Goal: Transaction & Acquisition: Purchase product/service

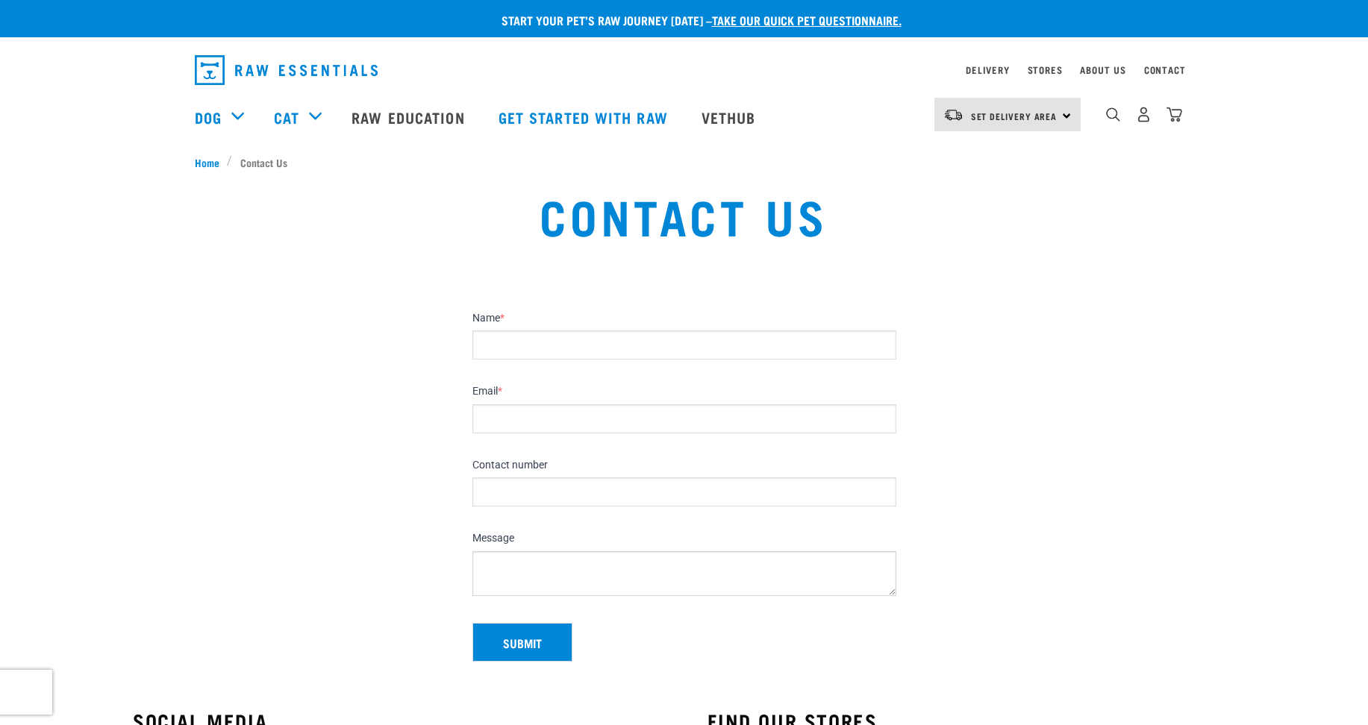
click at [531, 346] on input "Name *" at bounding box center [684, 345] width 424 height 29
click at [1067, 118] on div "Set Delivery Area North Island South Island" at bounding box center [1007, 115] width 146 height 34
click at [970, 157] on link "[GEOGRAPHIC_DATA]" at bounding box center [1005, 156] width 143 height 33
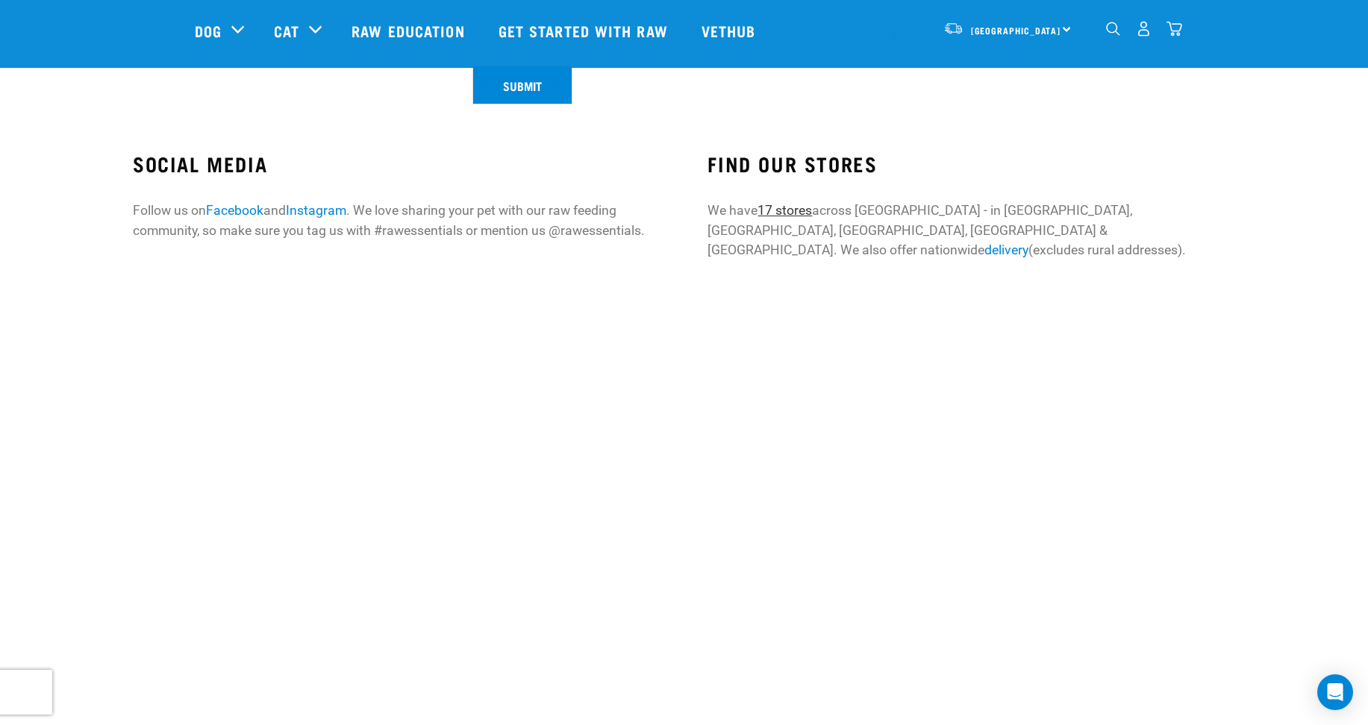
click at [785, 206] on link "17 stores" at bounding box center [785, 210] width 54 height 15
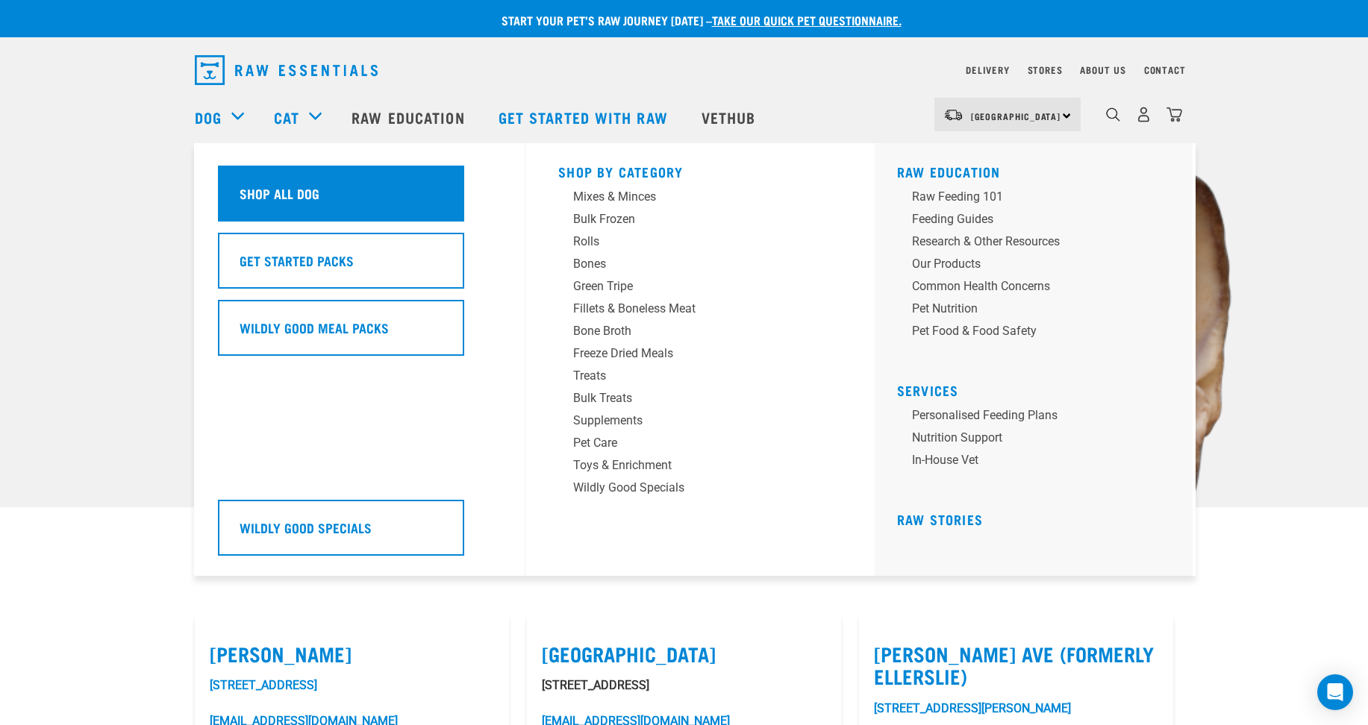
click at [243, 190] on h5 "Shop All Dog" at bounding box center [280, 193] width 80 height 19
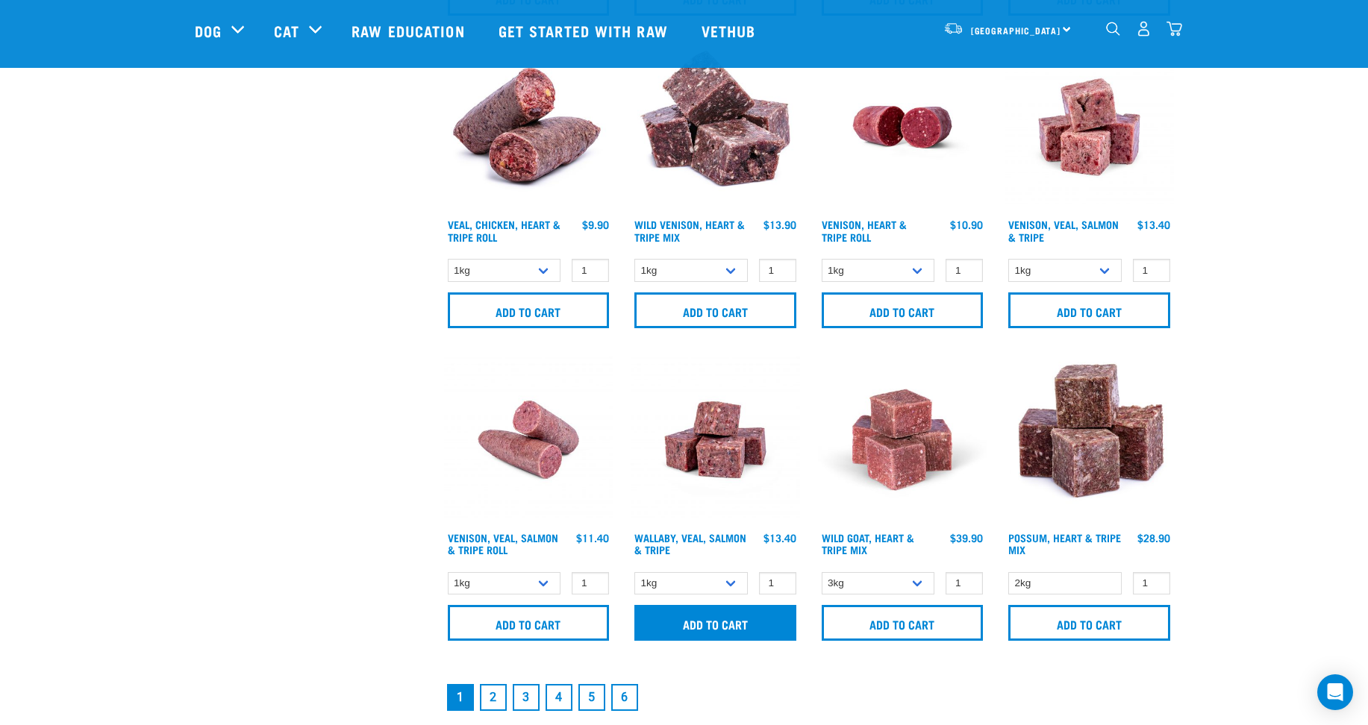
scroll to position [2015, 0]
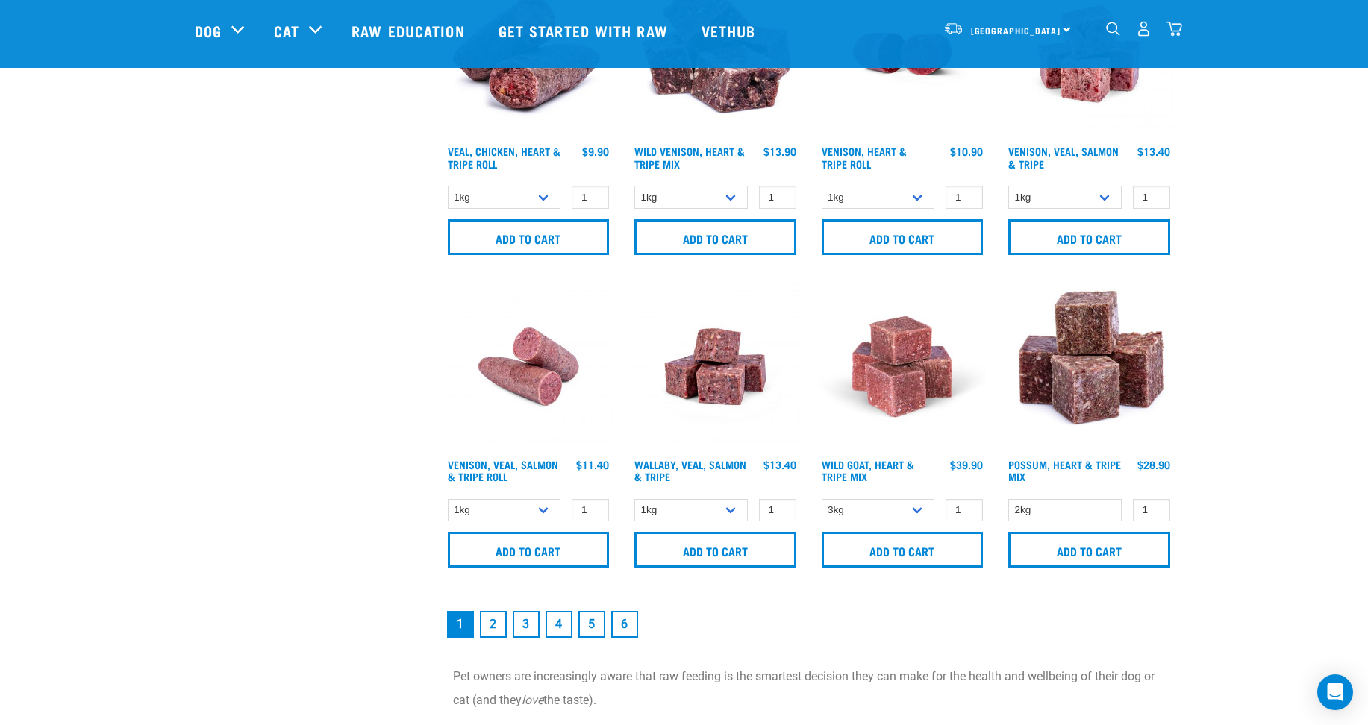
click at [493, 629] on link "2" at bounding box center [493, 624] width 27 height 27
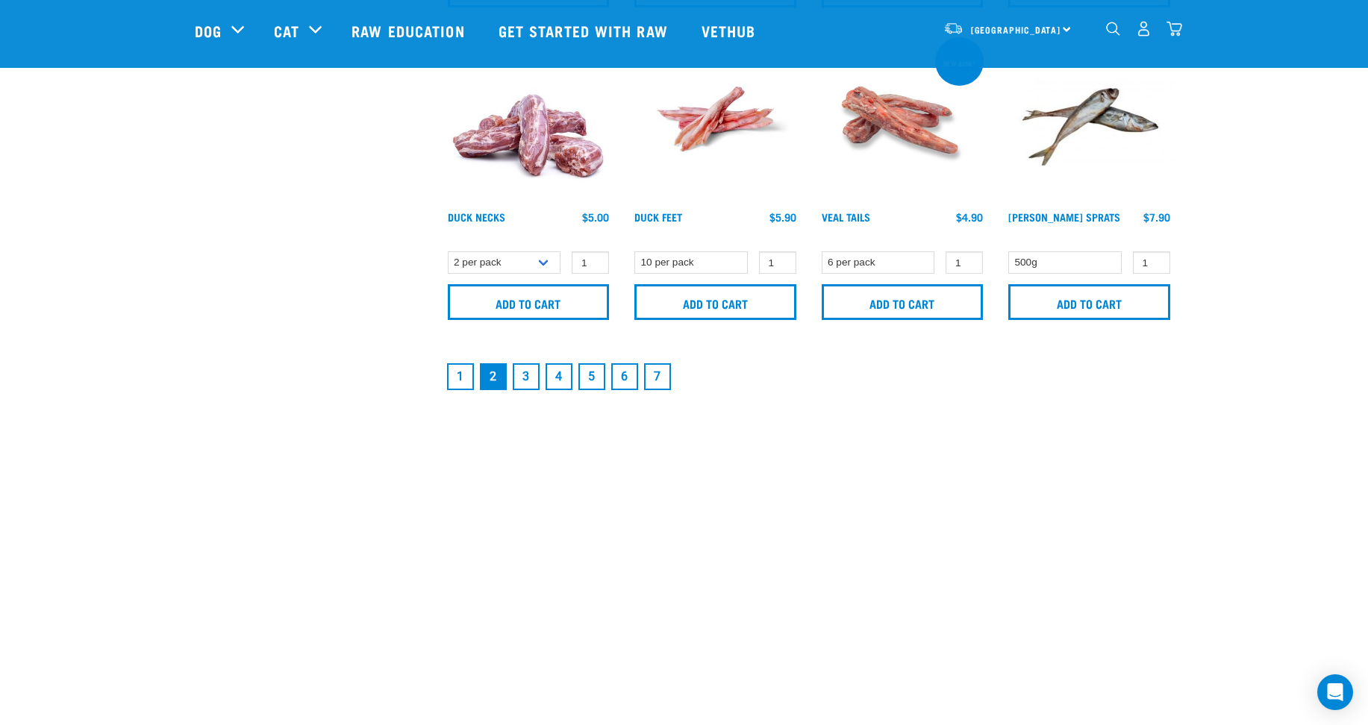
scroll to position [2314, 0]
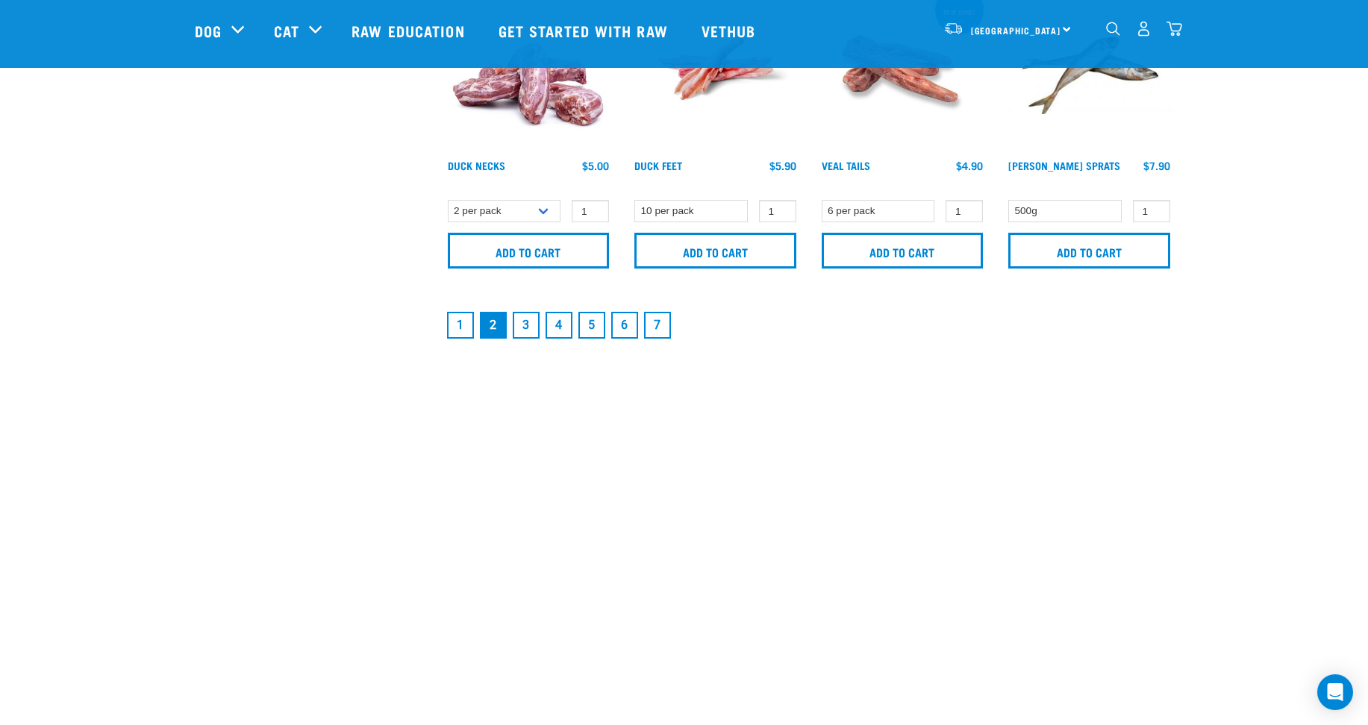
click at [522, 323] on link "3" at bounding box center [526, 325] width 27 height 27
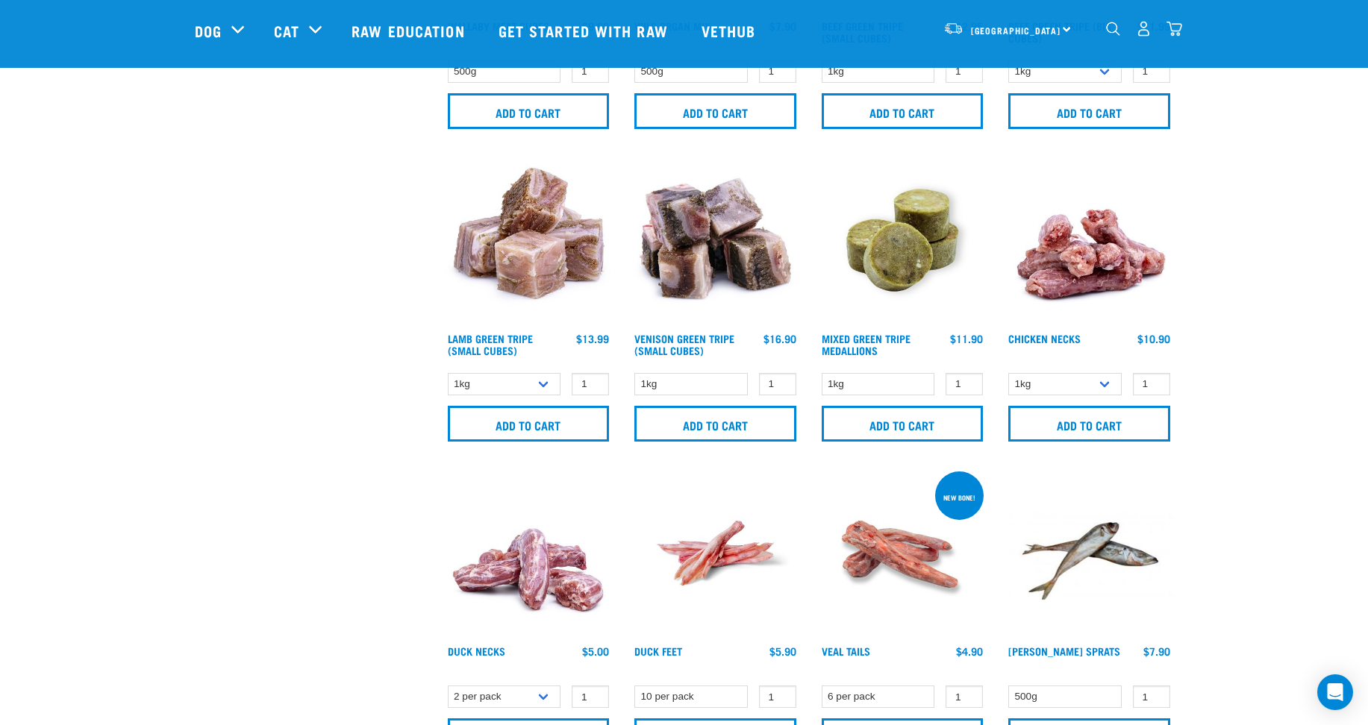
scroll to position [1826, 0]
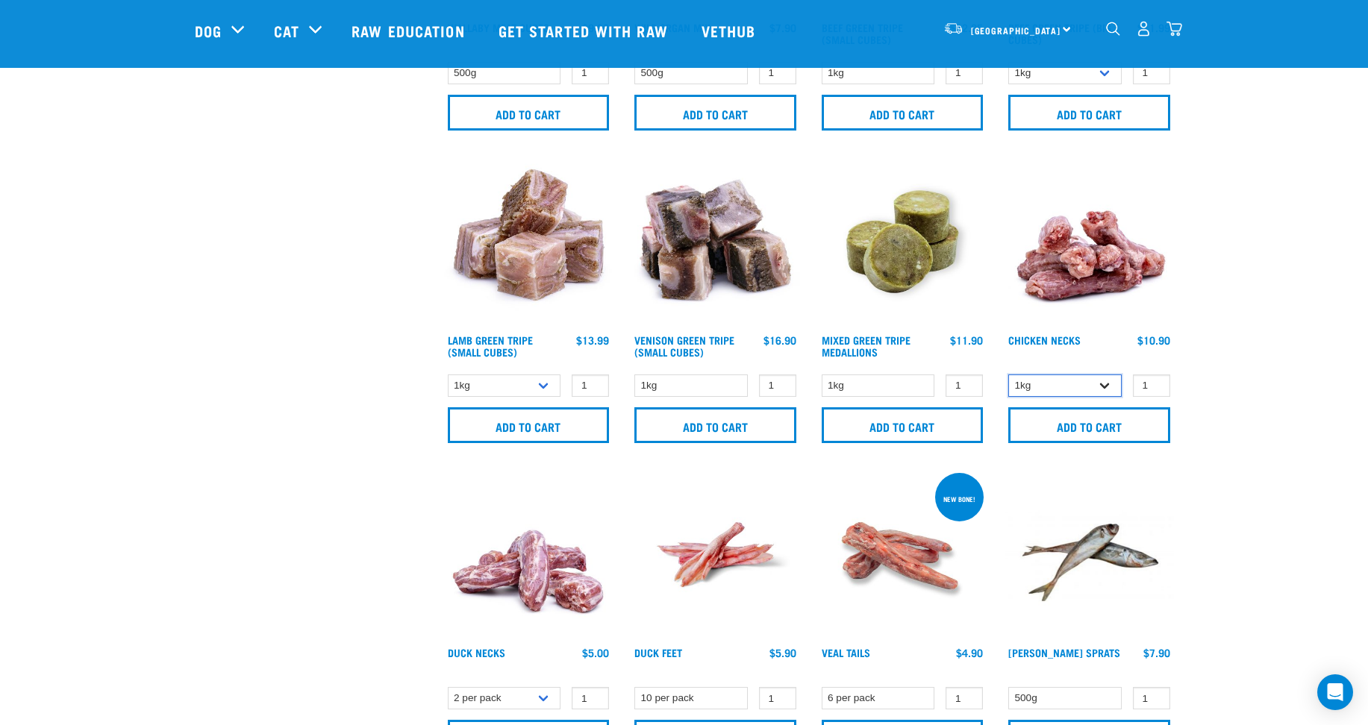
click at [1103, 384] on select "1kg 2kg" at bounding box center [1064, 386] width 113 height 23
select select "7342"
click at [1008, 375] on select "1kg 2kg" at bounding box center [1064, 386] width 113 height 23
click at [1152, 381] on input "3" at bounding box center [1151, 386] width 37 height 23
click at [1155, 390] on input "2" at bounding box center [1151, 386] width 37 height 23
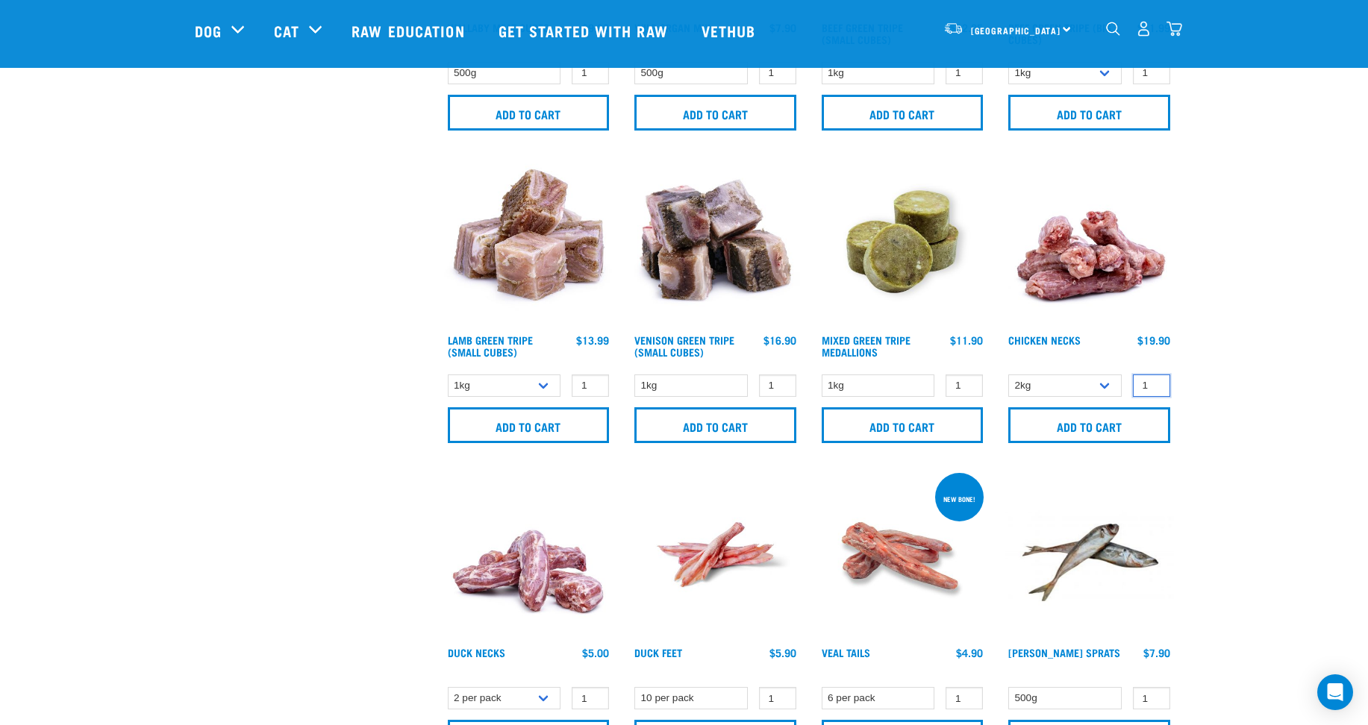
type input "1"
click at [1157, 388] on input "1" at bounding box center [1151, 386] width 37 height 23
click at [1075, 417] on input "Add to cart" at bounding box center [1089, 425] width 162 height 36
click at [1177, 27] on img "dropdown navigation" at bounding box center [1175, 29] width 16 height 16
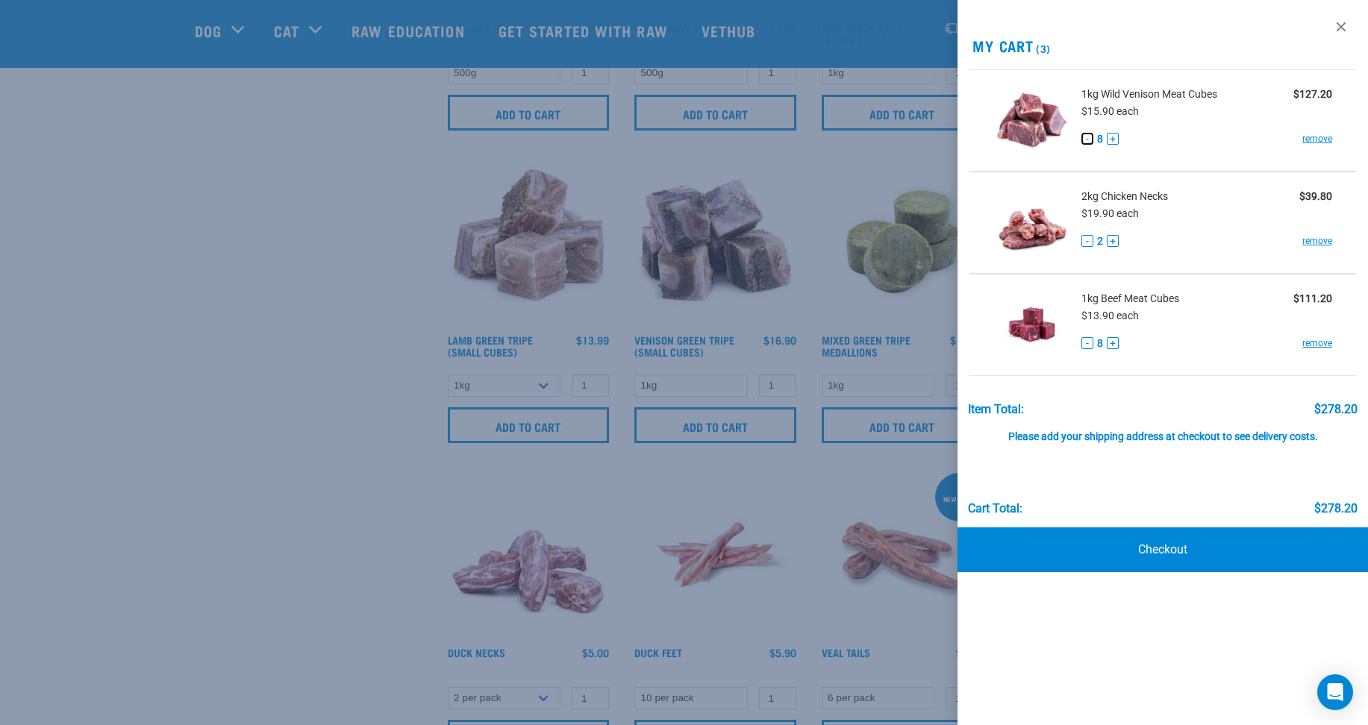
click at [1092, 135] on button "-" at bounding box center [1087, 139] width 12 height 12
click at [1092, 136] on button "-" at bounding box center [1087, 139] width 12 height 12
click at [1161, 145] on div "- 4 + remove" at bounding box center [1206, 139] width 251 height 16
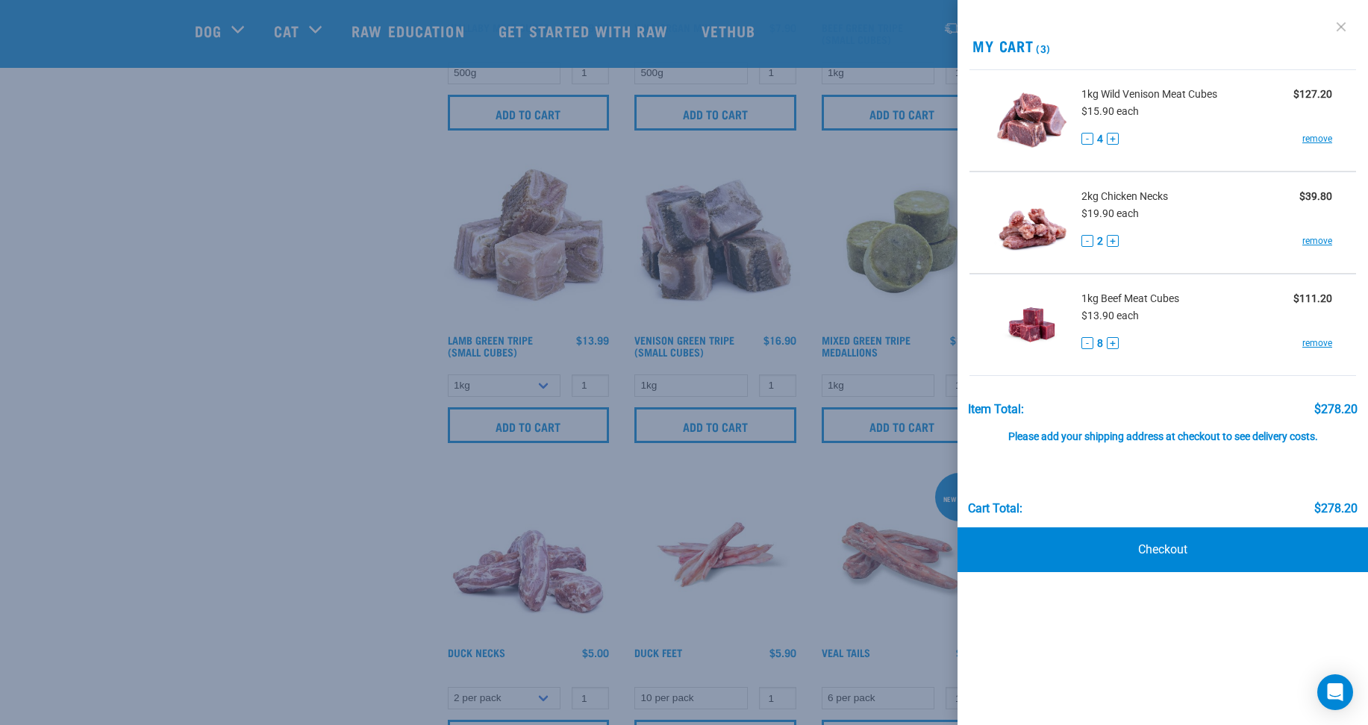
click at [1346, 23] on link at bounding box center [1341, 27] width 24 height 24
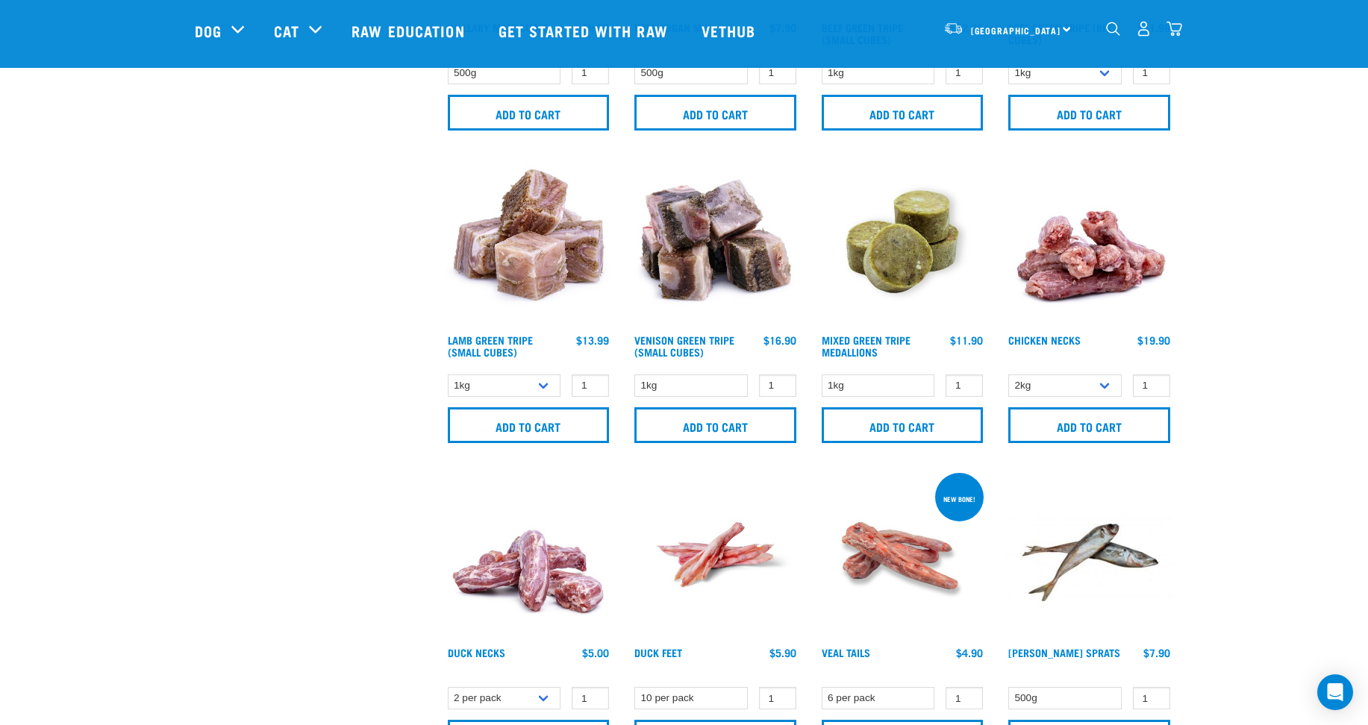
click at [1178, 29] on img "dropdown navigation" at bounding box center [1175, 29] width 16 height 16
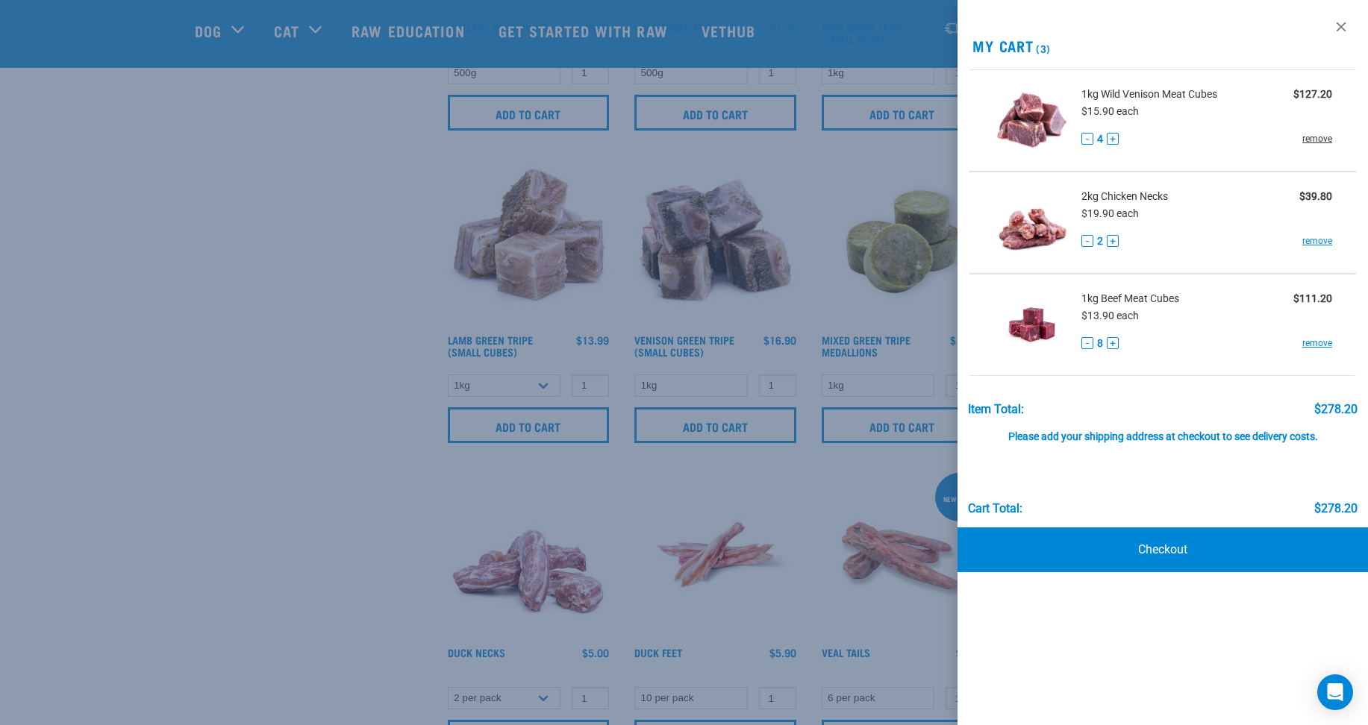
click at [1325, 138] on link "remove" at bounding box center [1317, 138] width 30 height 13
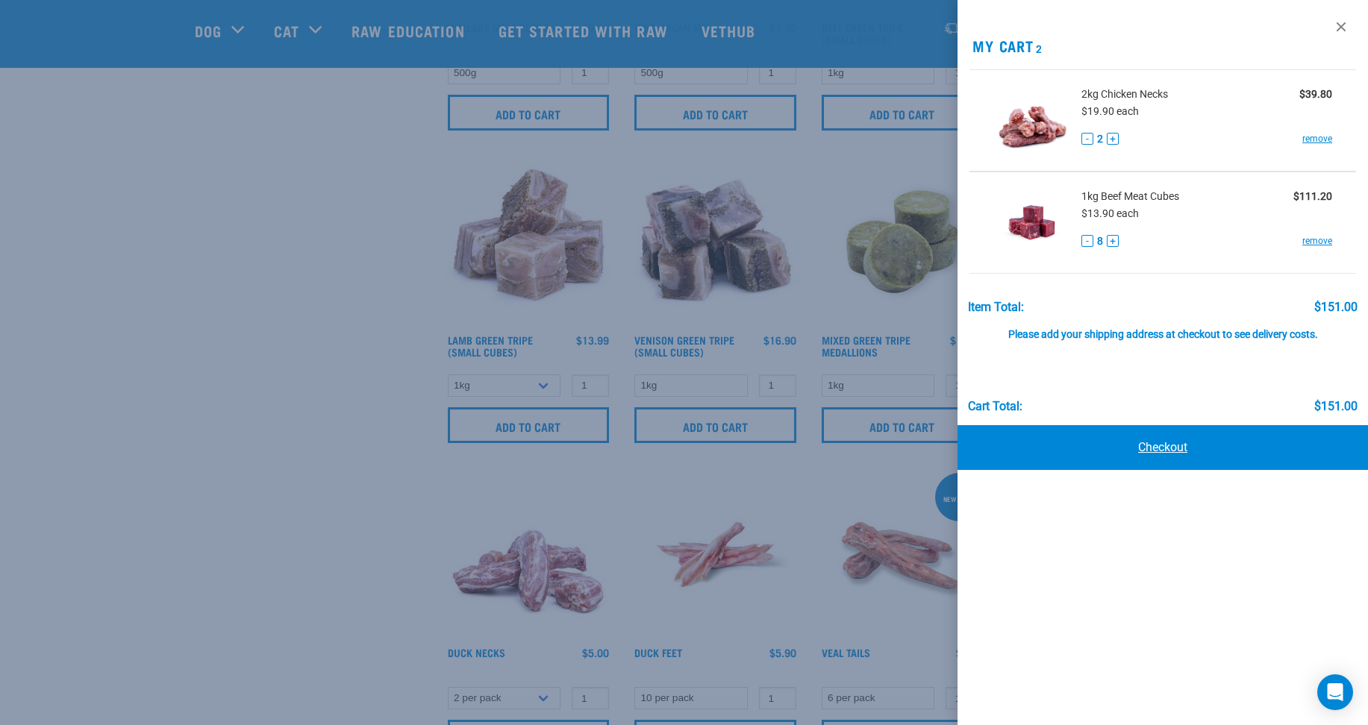
click at [1093, 450] on link "Checkout" at bounding box center [1163, 447] width 410 height 45
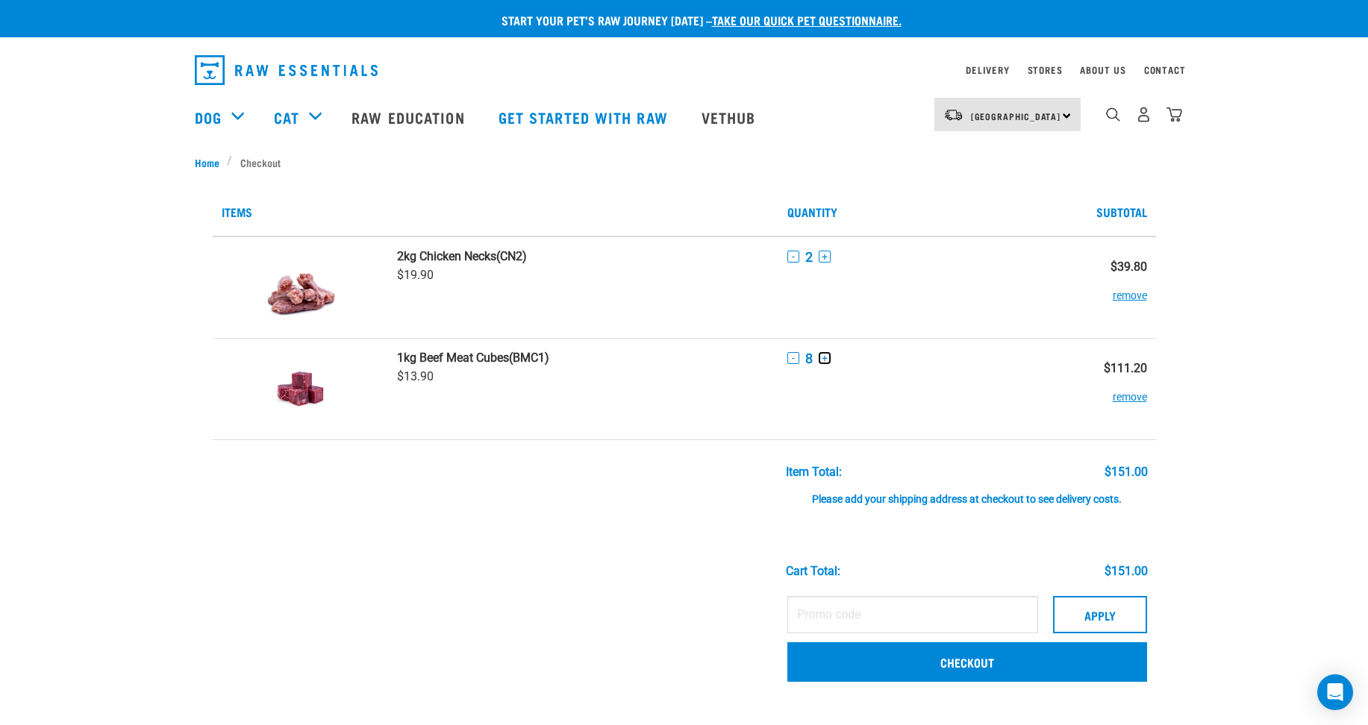
click at [826, 358] on button "+" at bounding box center [825, 358] width 12 height 12
click at [829, 357] on button "+" at bounding box center [832, 358] width 12 height 12
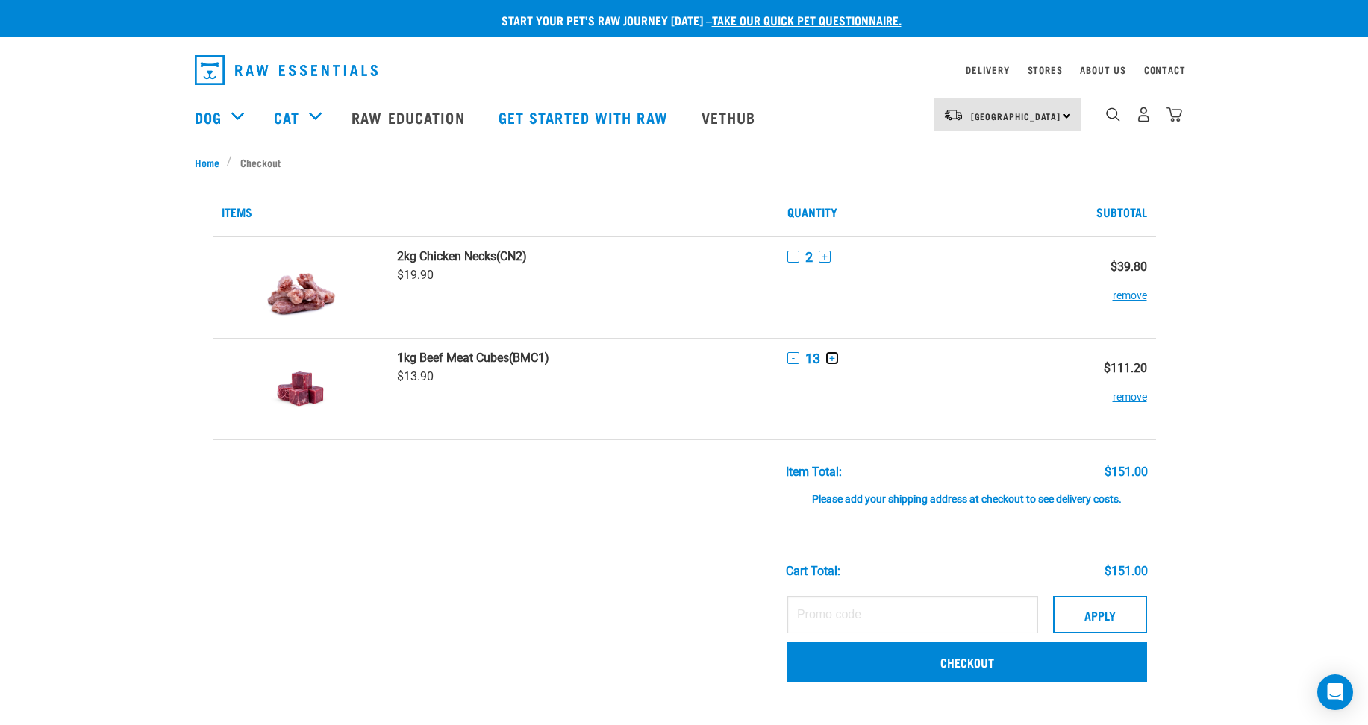
click at [829, 357] on button "+" at bounding box center [832, 358] width 12 height 12
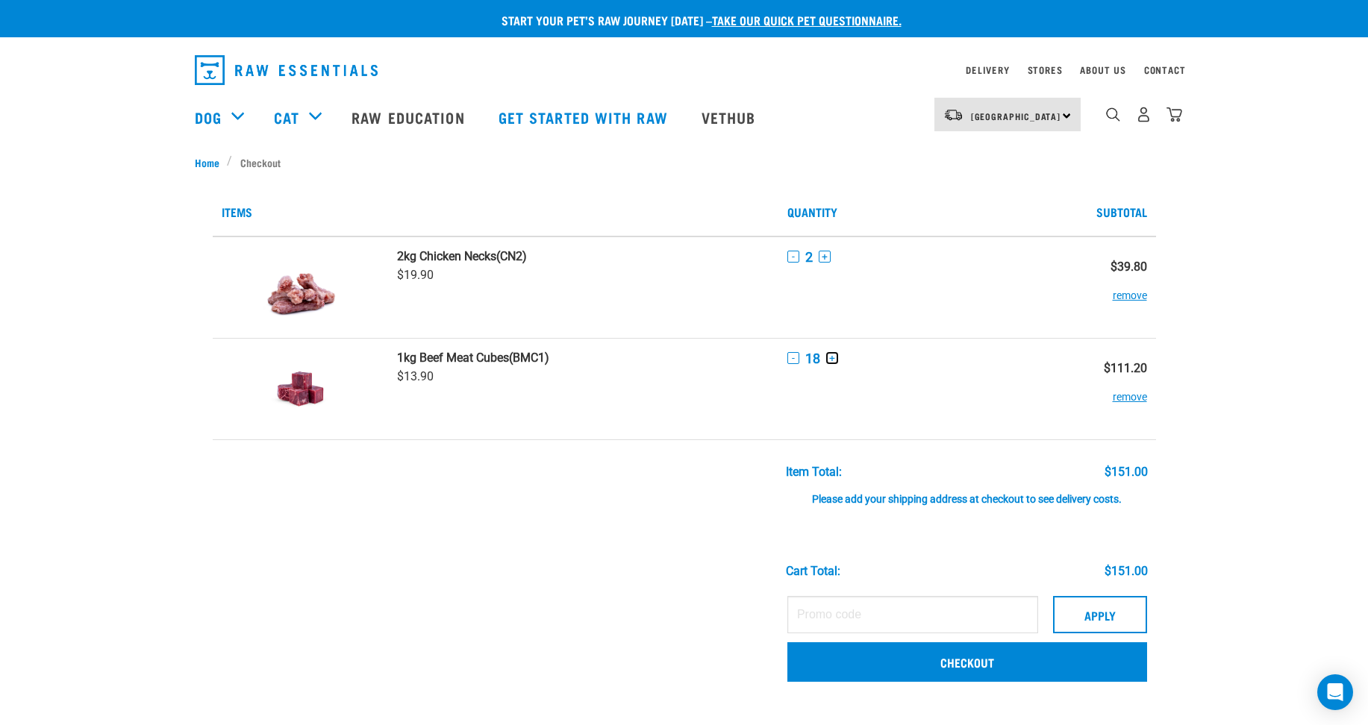
click at [829, 357] on button "+" at bounding box center [832, 358] width 12 height 12
click at [1078, 617] on button "Apply" at bounding box center [1100, 614] width 94 height 37
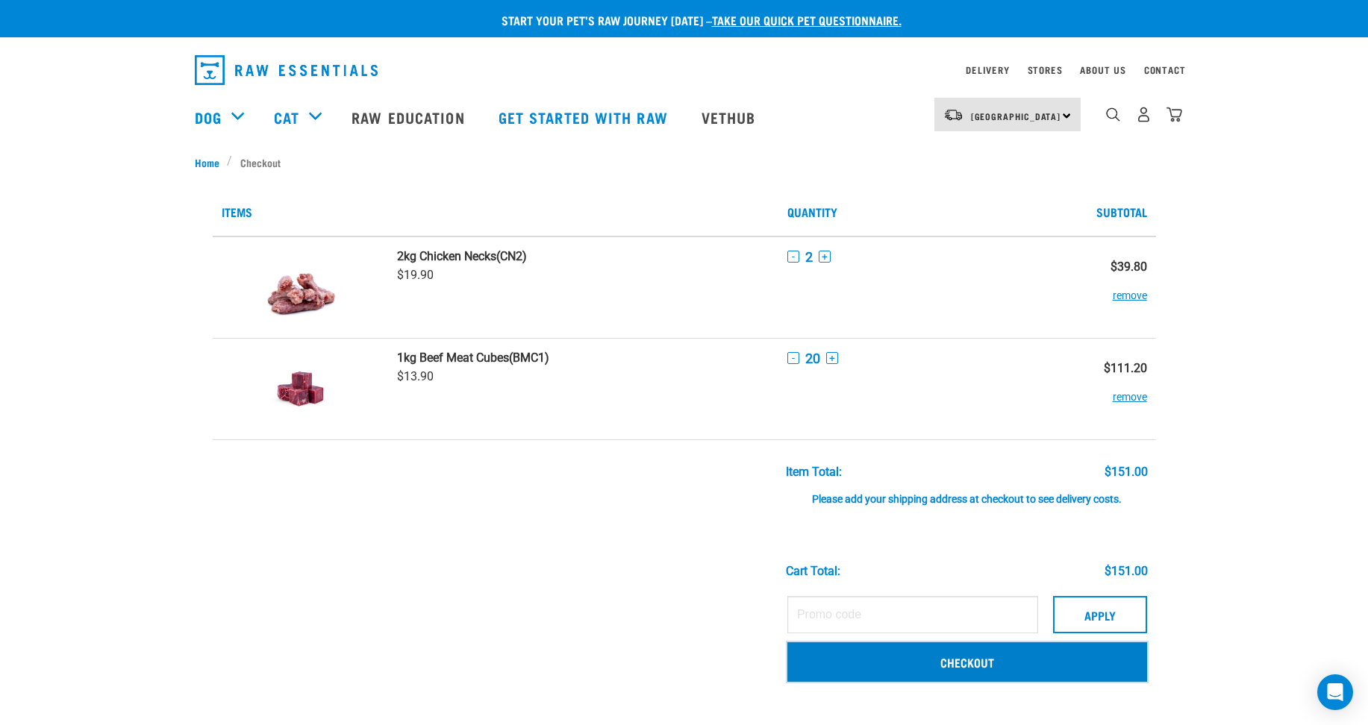
click at [933, 663] on link "Checkout" at bounding box center [967, 662] width 360 height 39
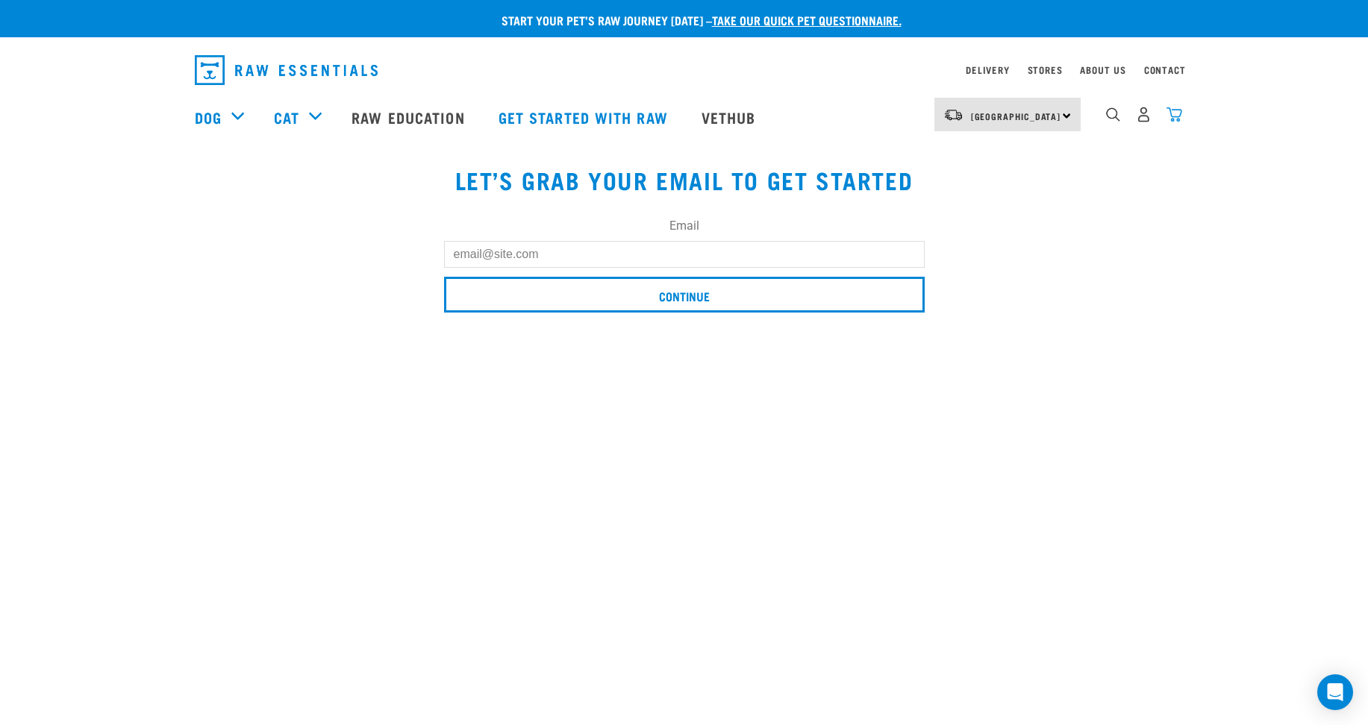
click at [1175, 117] on img "dropdown navigation" at bounding box center [1175, 115] width 16 height 16
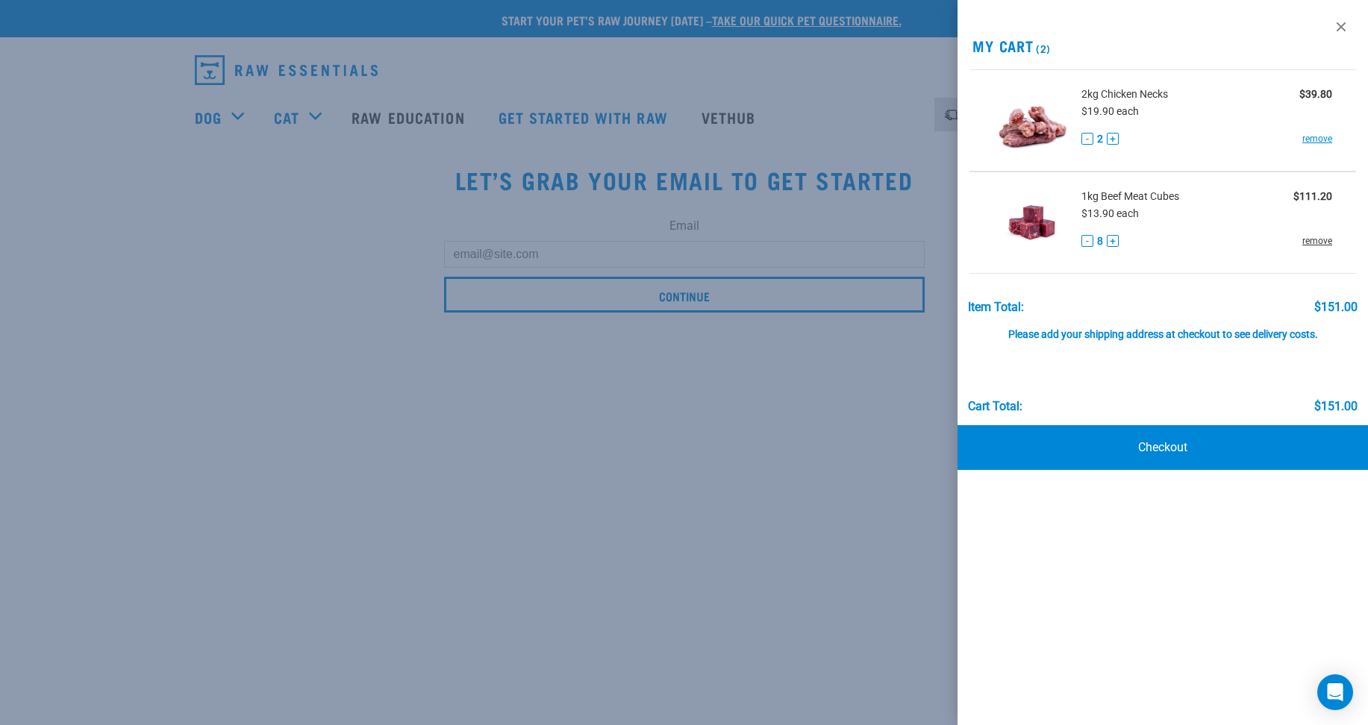
click at [1320, 240] on link "remove" at bounding box center [1317, 240] width 30 height 13
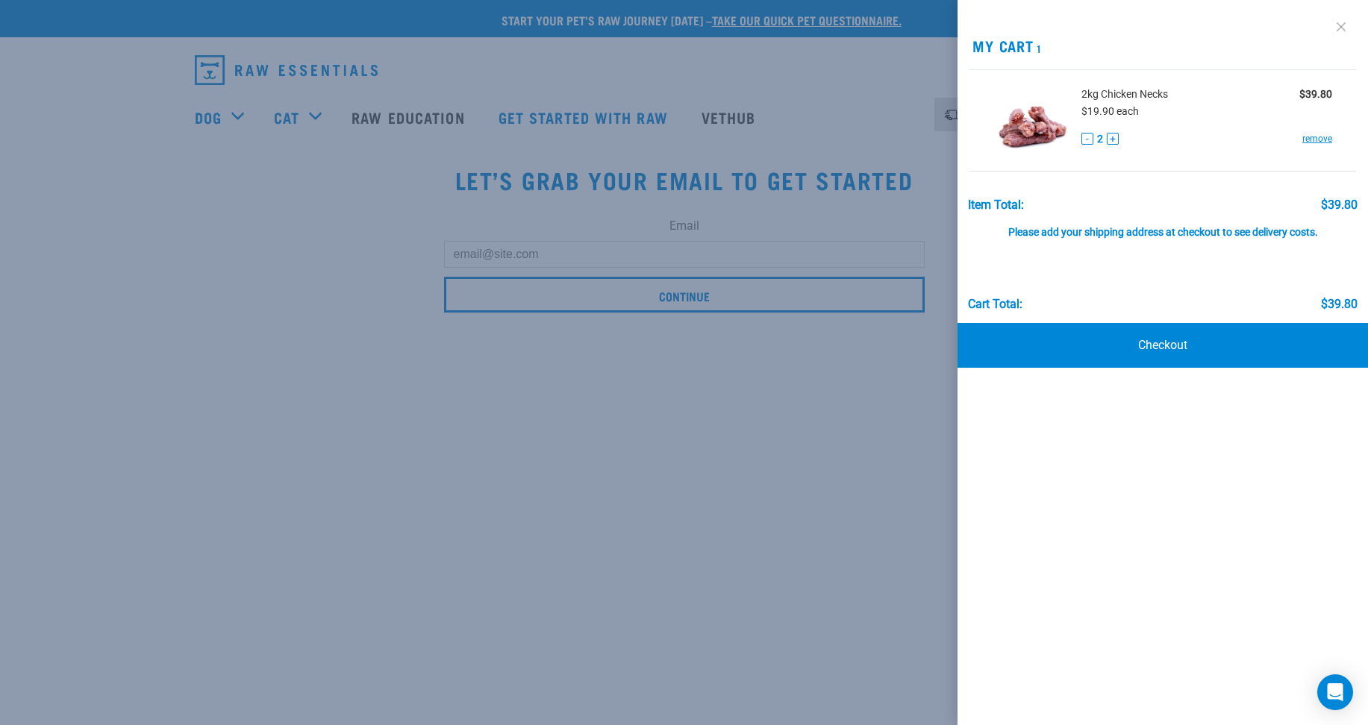
click at [1341, 31] on link at bounding box center [1341, 27] width 24 height 24
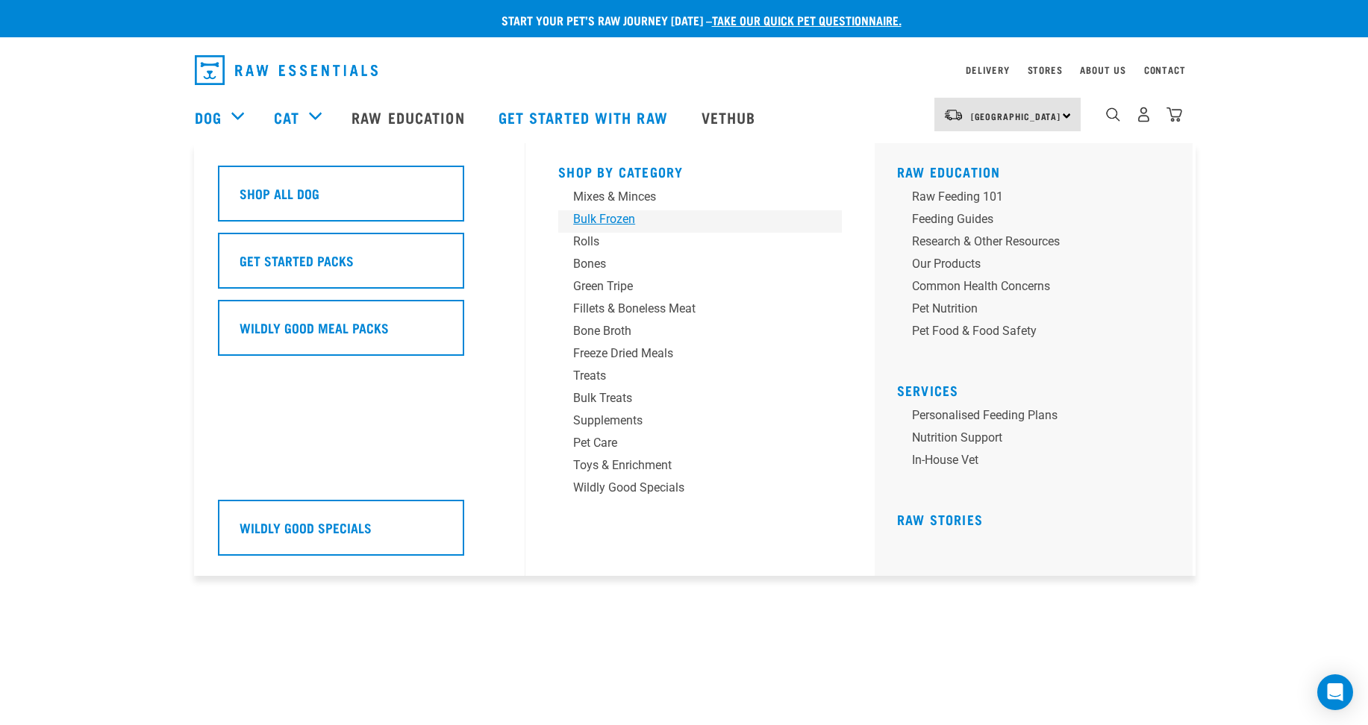
click at [581, 221] on div "Bulk Frozen" at bounding box center [689, 219] width 233 height 18
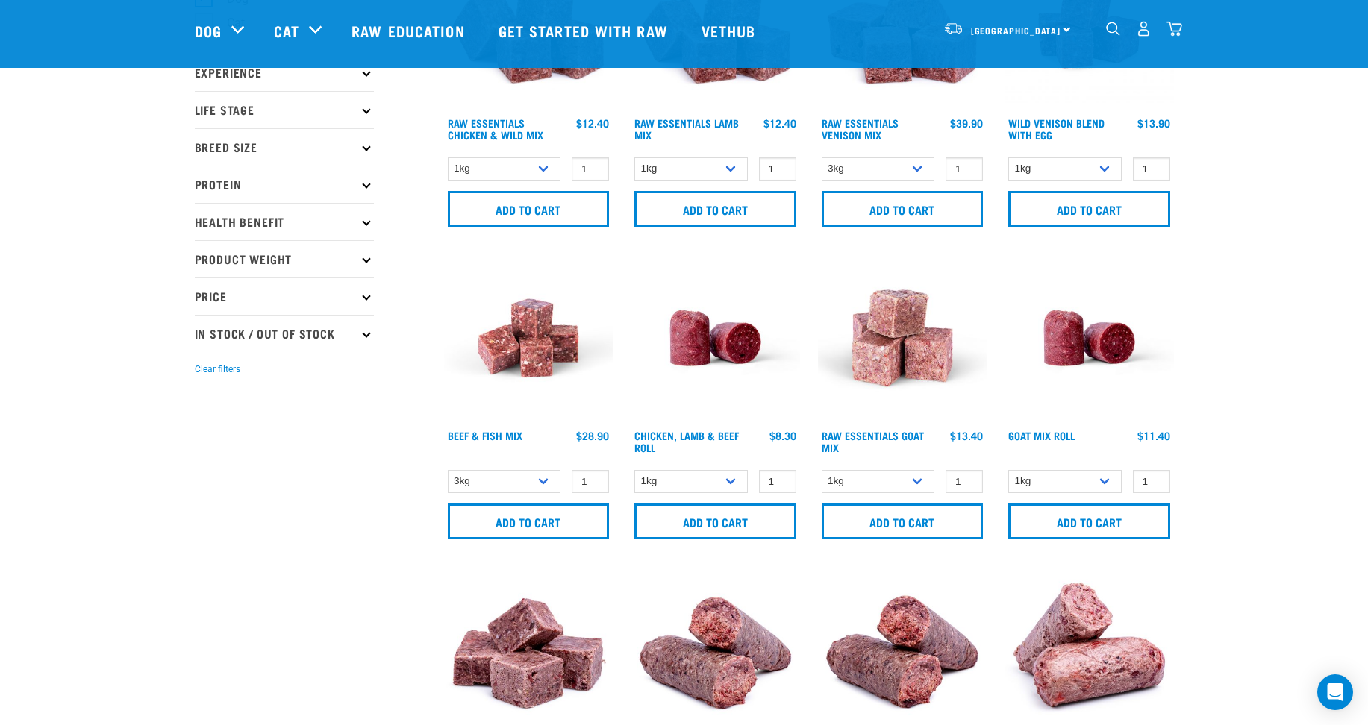
scroll to position [224, 0]
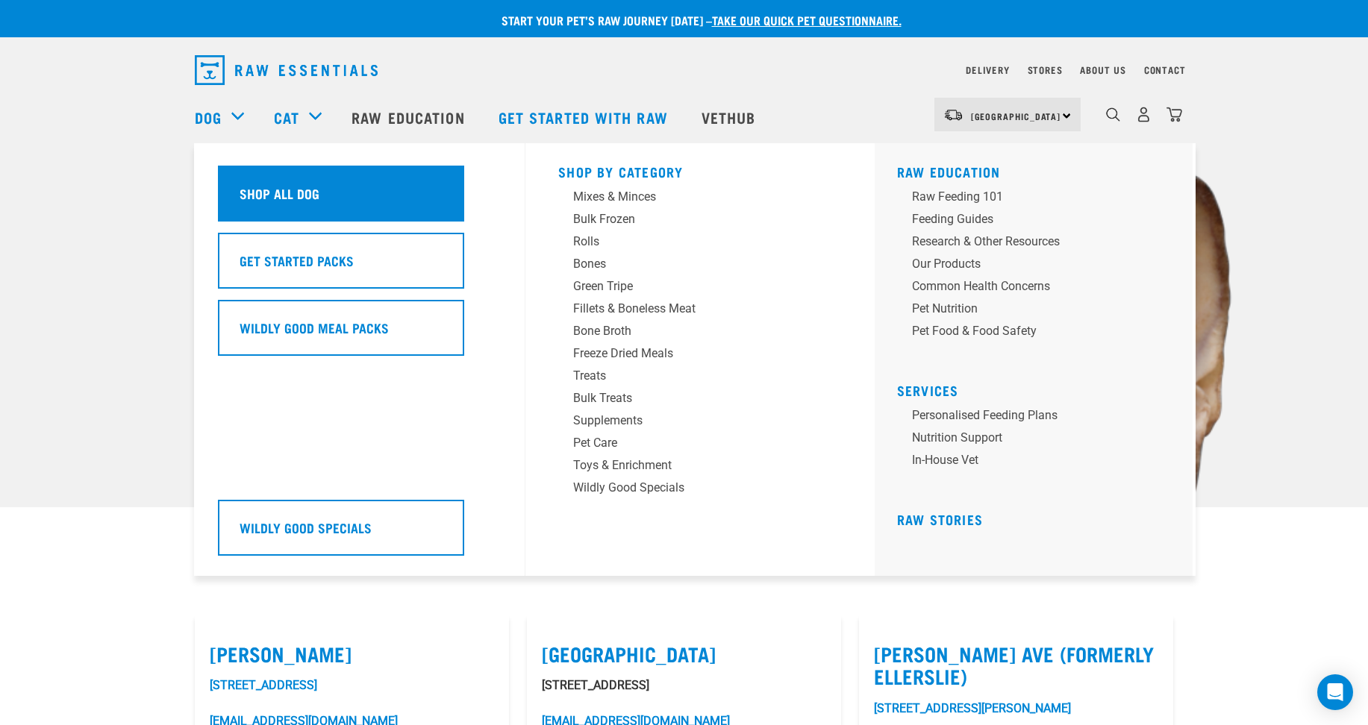
click at [267, 193] on h5 "Shop All Dog" at bounding box center [280, 193] width 80 height 19
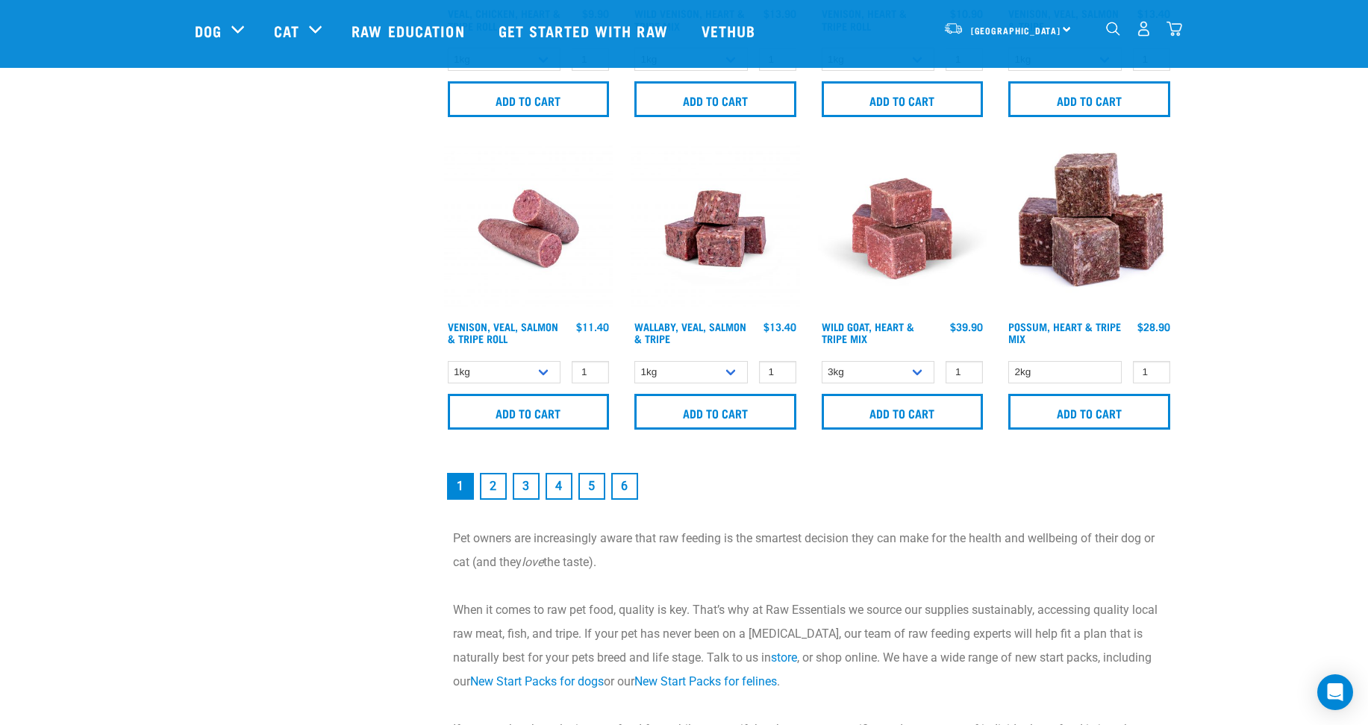
scroll to position [2239, 0]
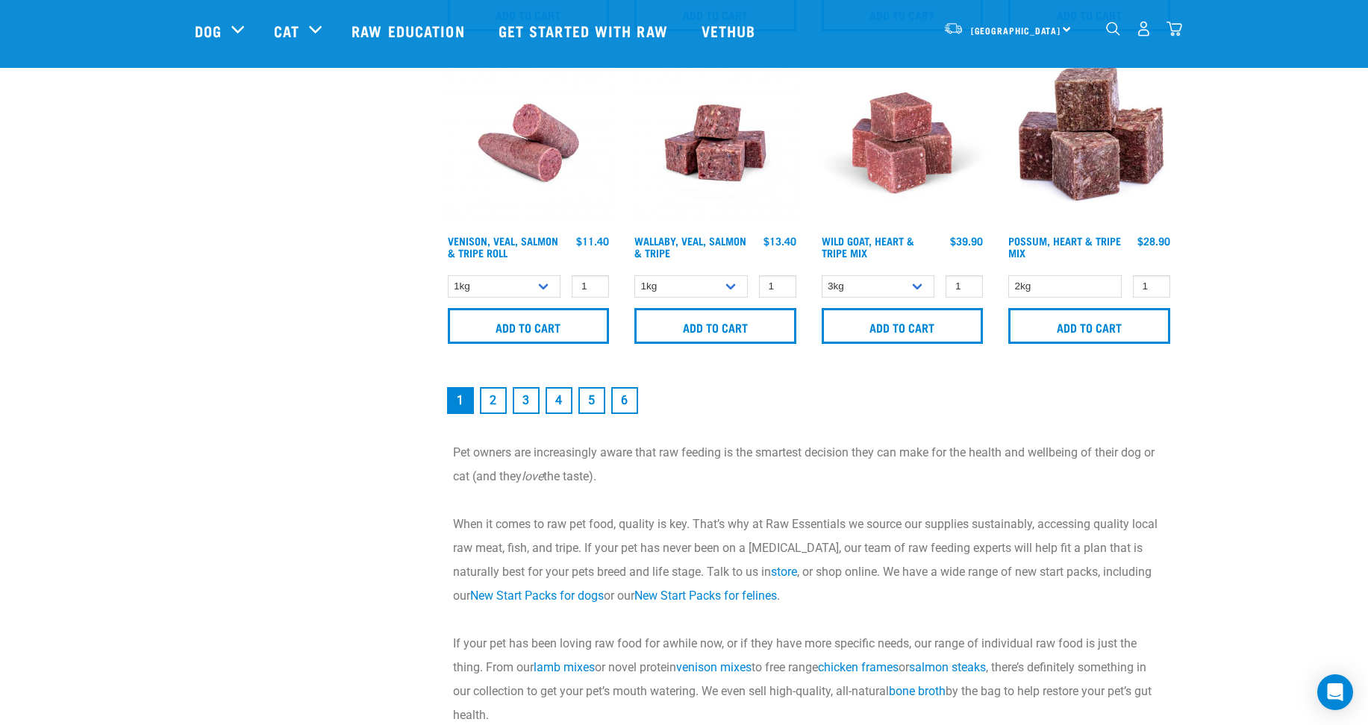
click at [489, 402] on link "2" at bounding box center [493, 400] width 27 height 27
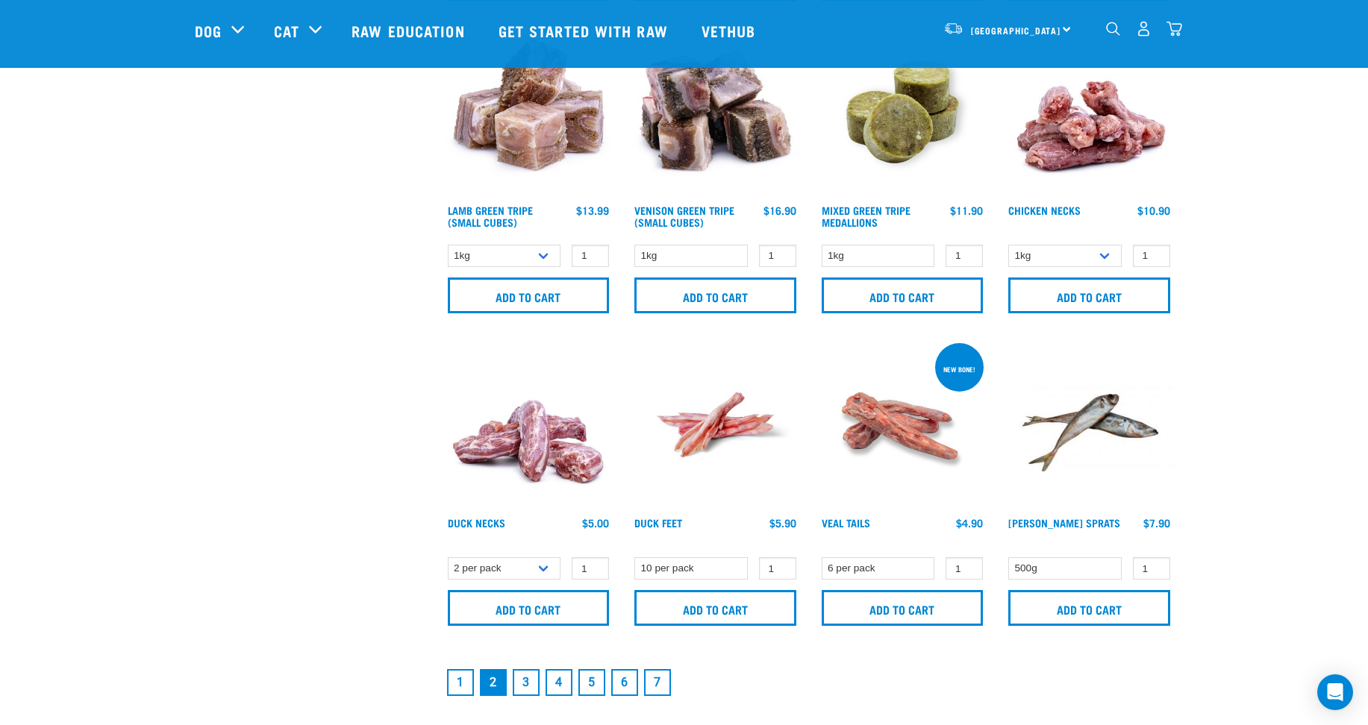
scroll to position [2015, 0]
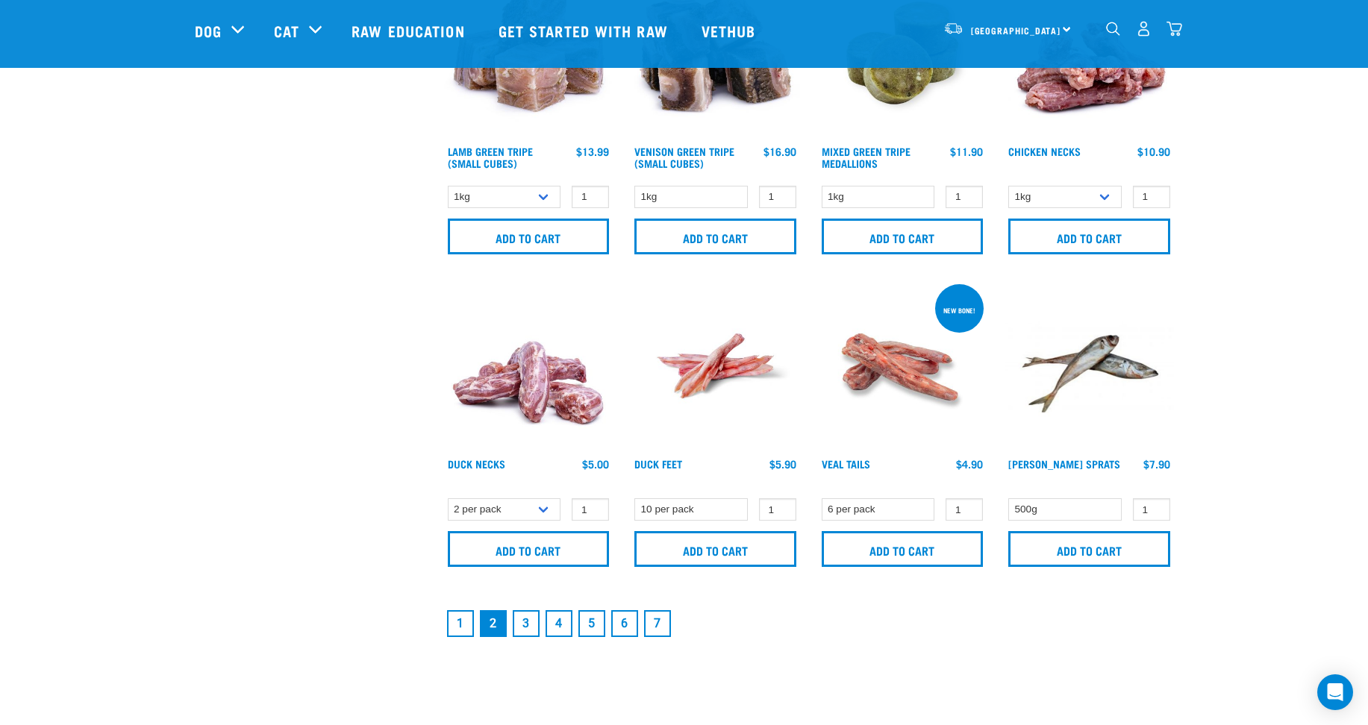
click at [531, 625] on link "3" at bounding box center [526, 623] width 27 height 27
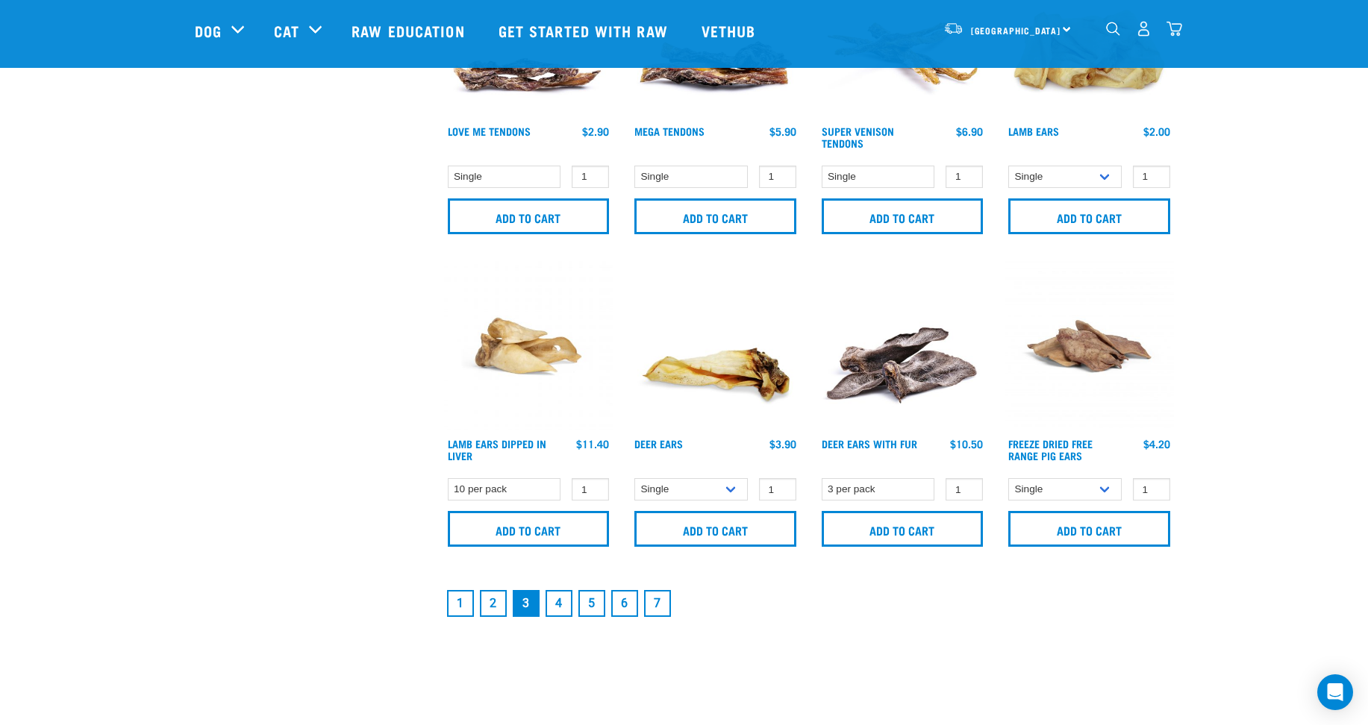
scroll to position [2090, 0]
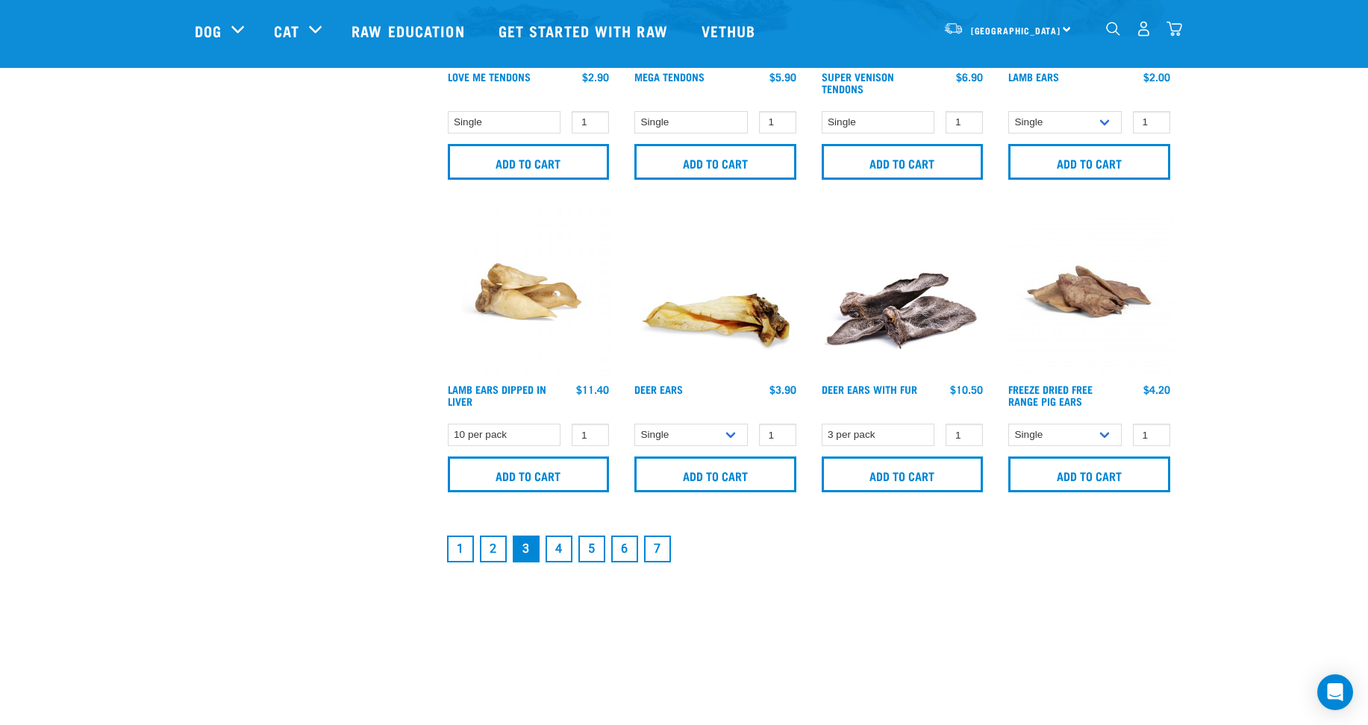
click at [560, 549] on link "4" at bounding box center [559, 549] width 27 height 27
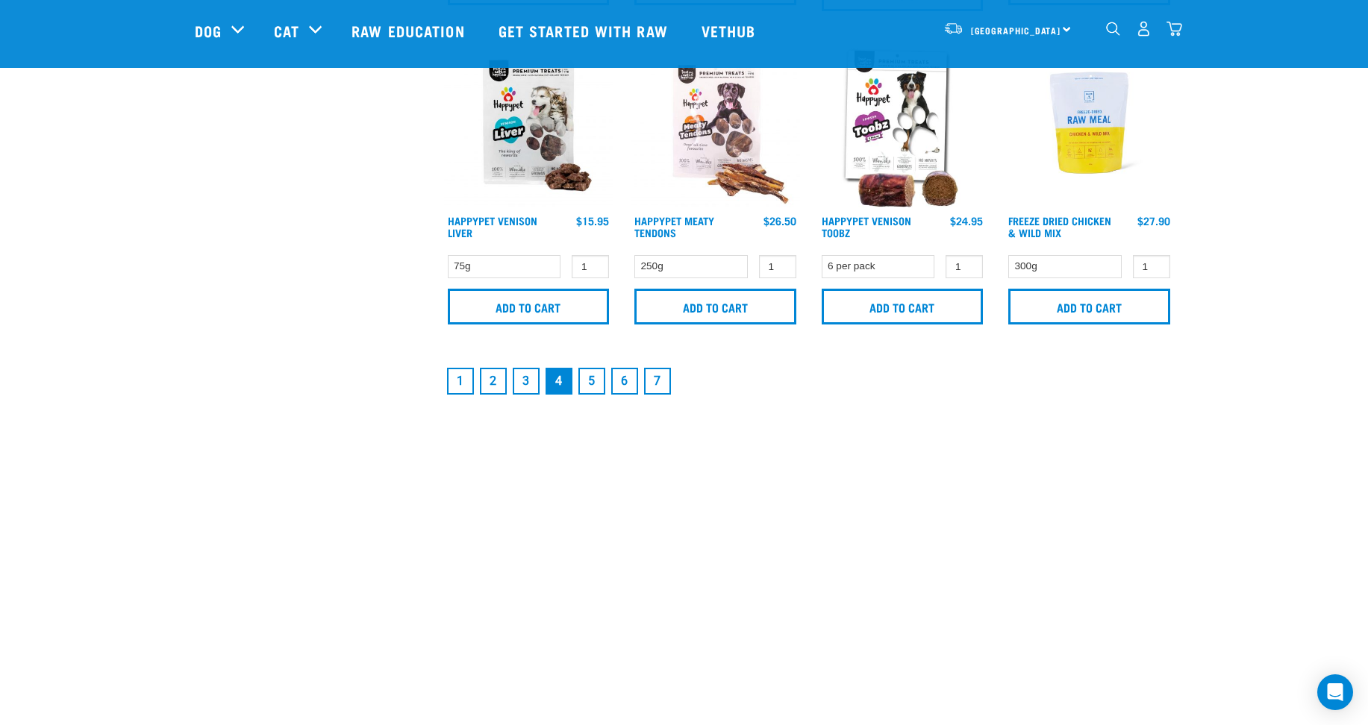
scroll to position [2314, 0]
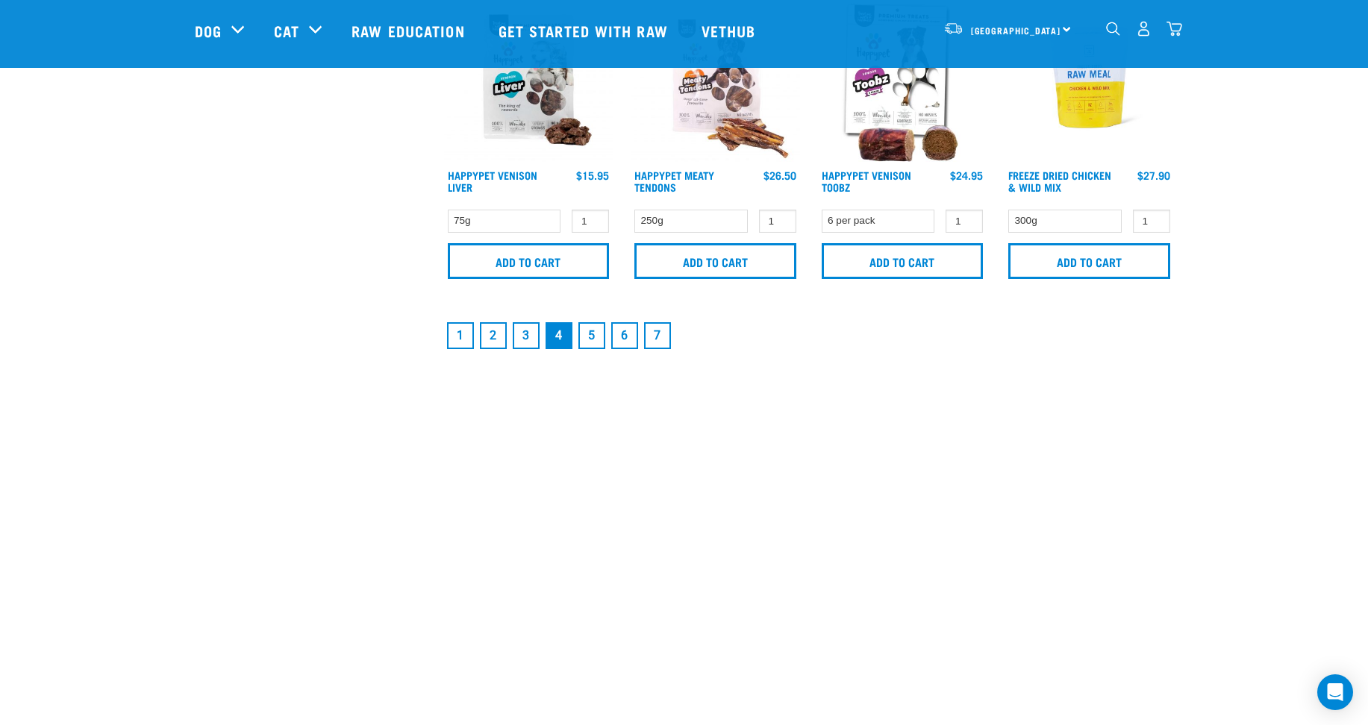
click at [494, 328] on link "2" at bounding box center [493, 335] width 27 height 27
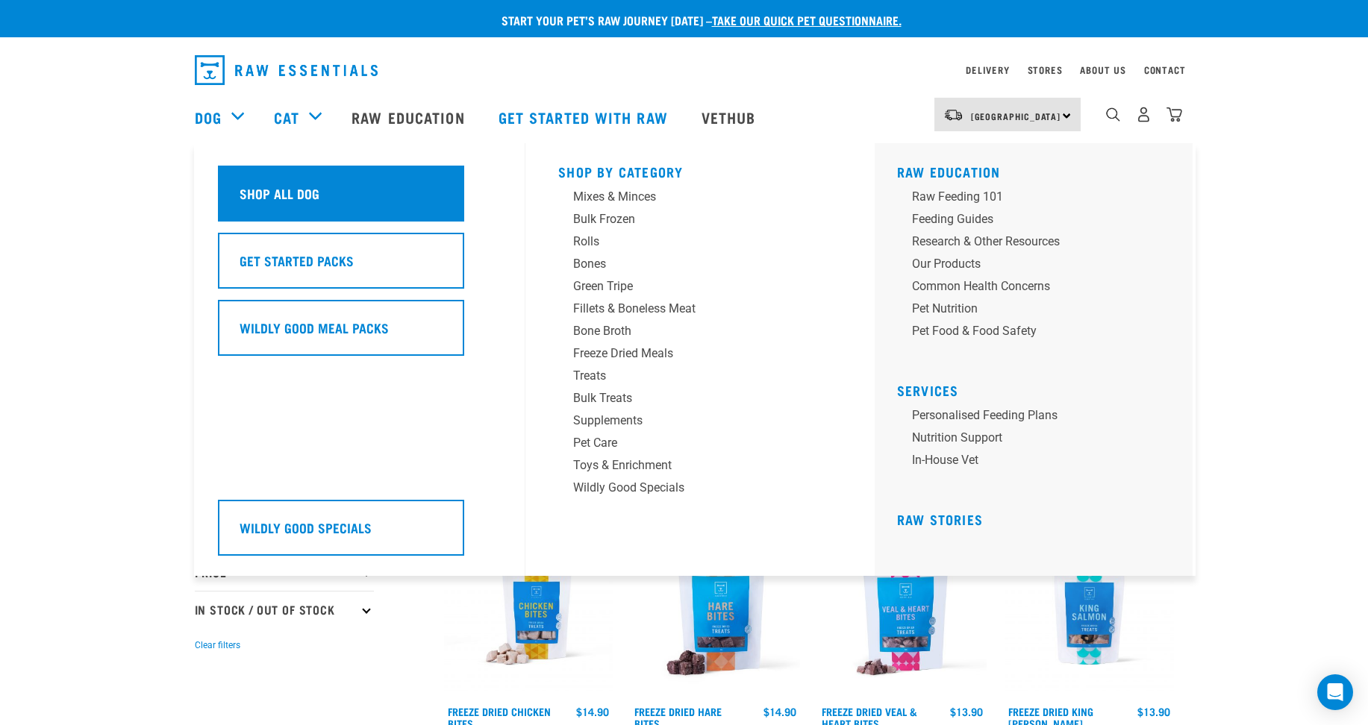
click at [262, 196] on h5 "Shop All Dog" at bounding box center [280, 193] width 80 height 19
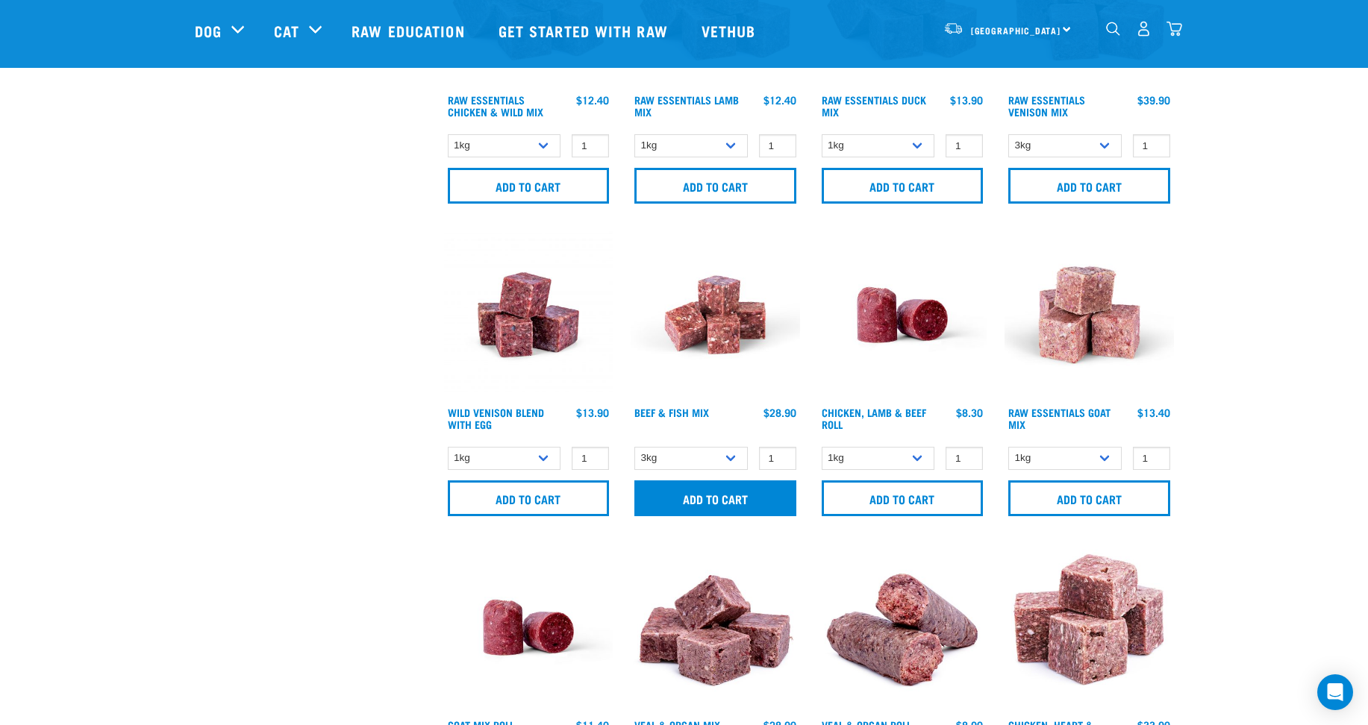
scroll to position [821, 0]
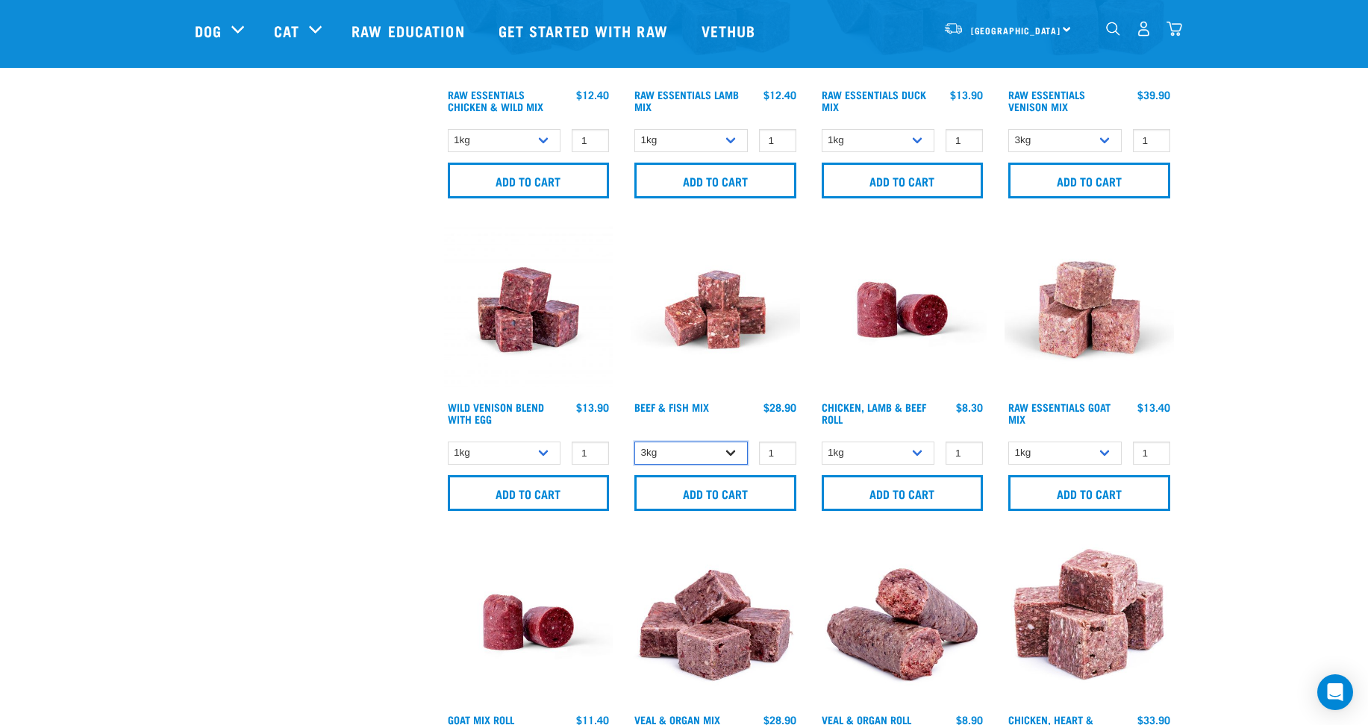
click at [730, 453] on select "3kg Bulk (10kg)" at bounding box center [690, 453] width 113 height 23
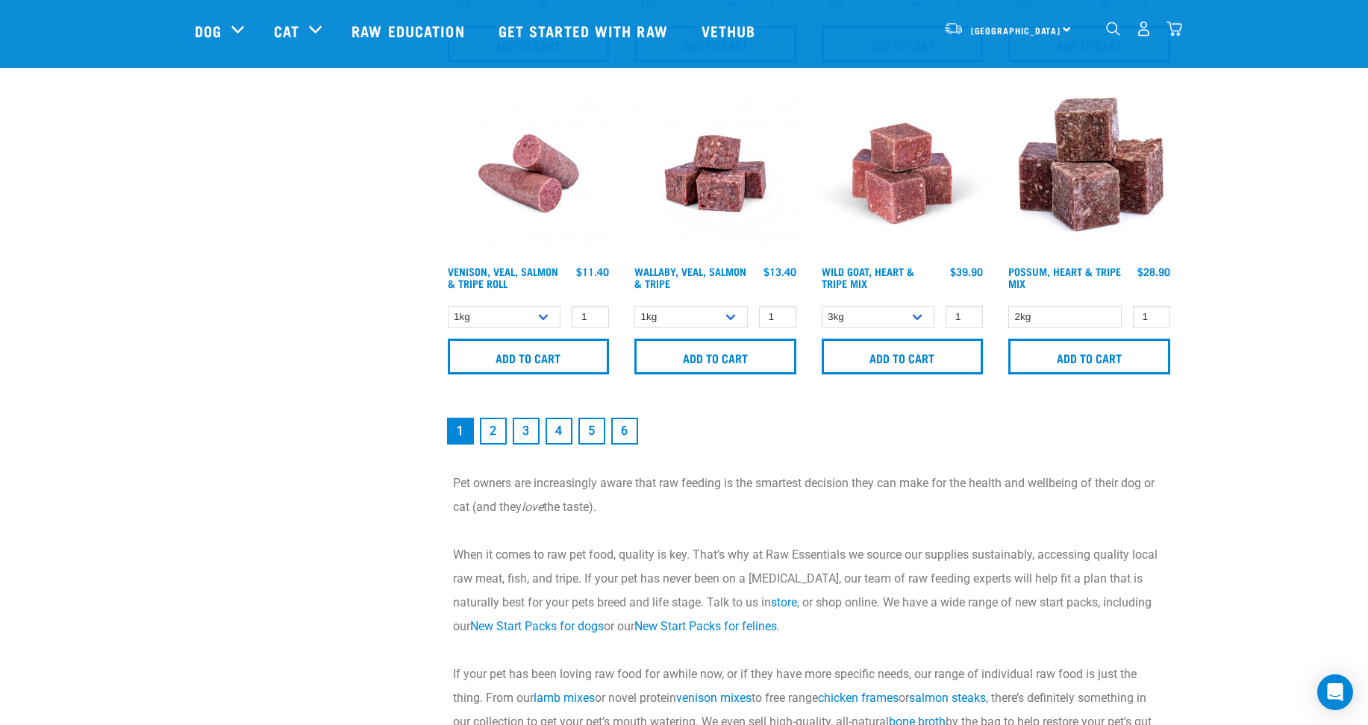
scroll to position [2239, 0]
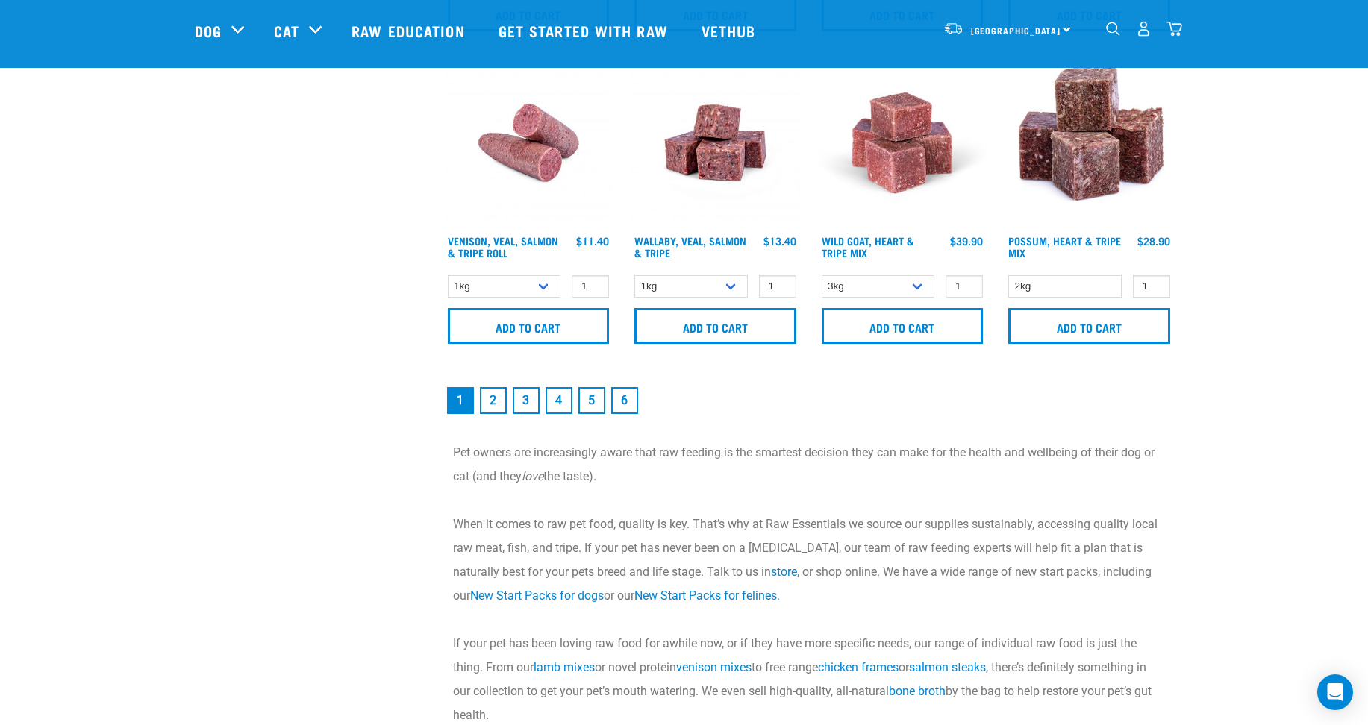
click at [490, 398] on link "2" at bounding box center [493, 400] width 27 height 27
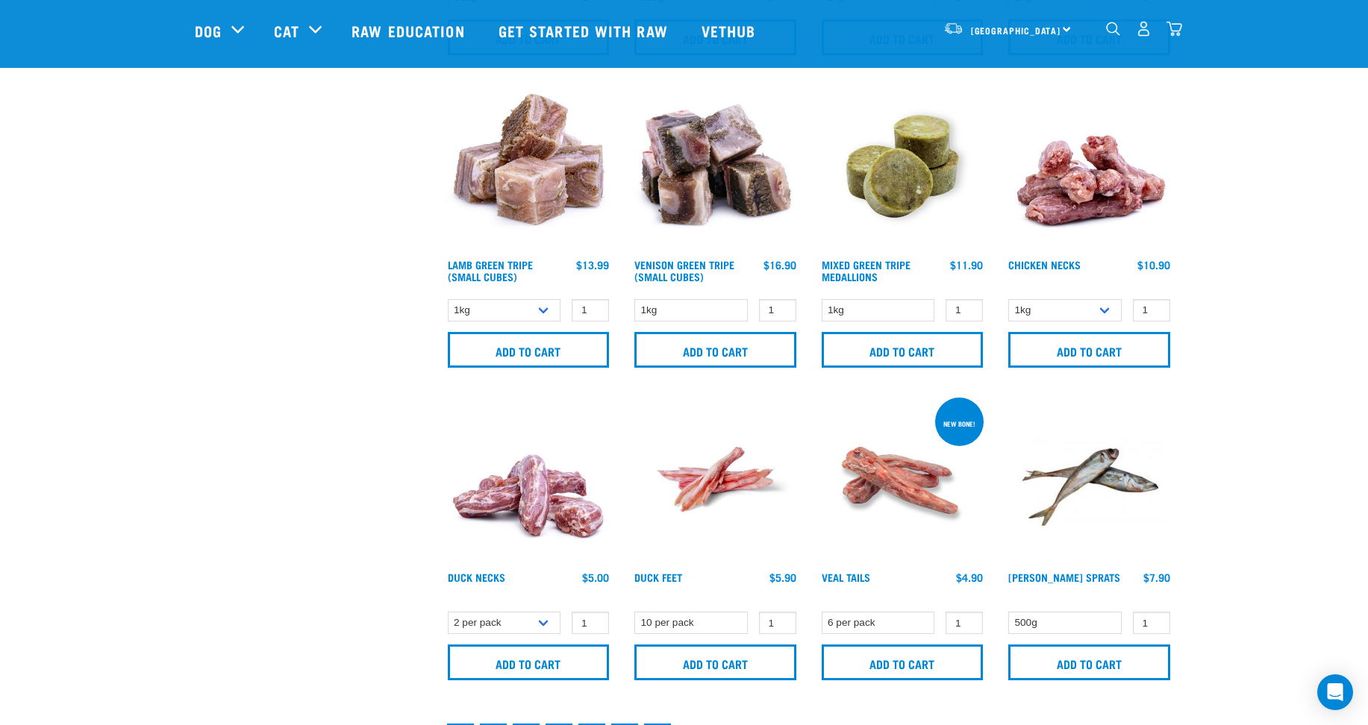
scroll to position [2015, 0]
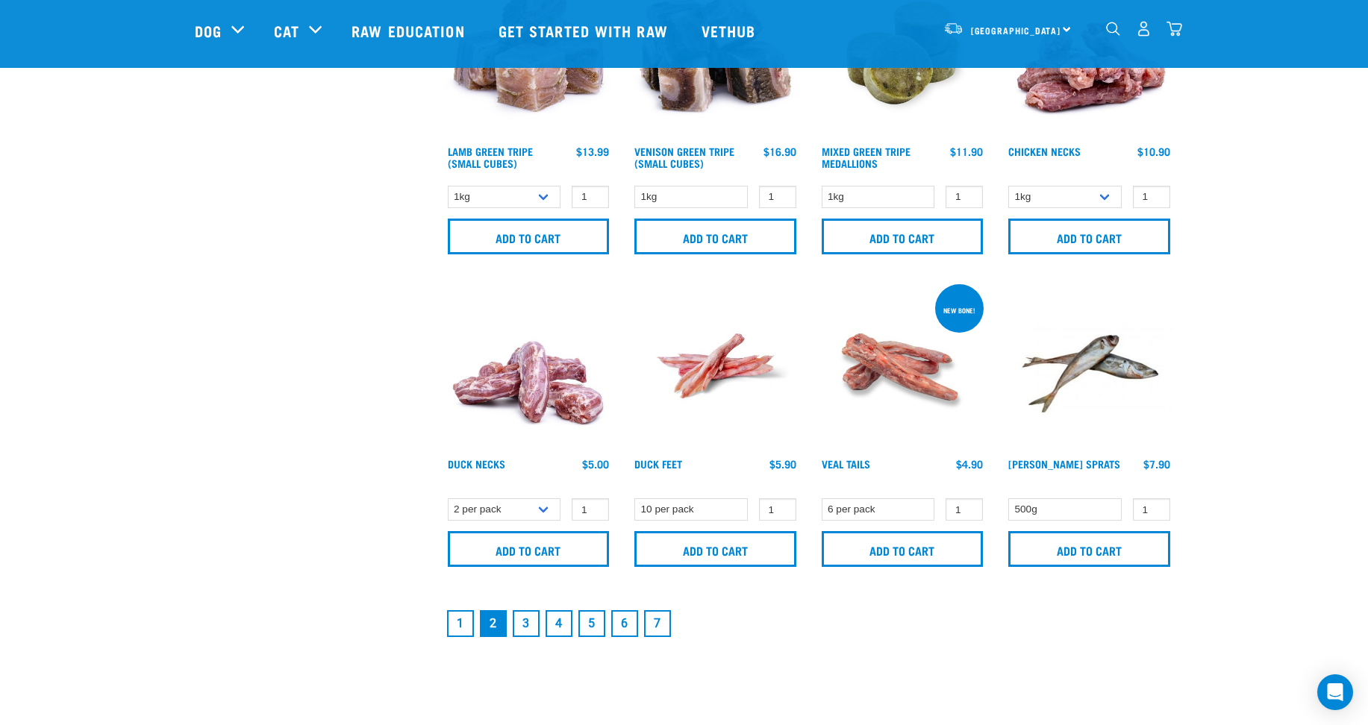
click at [522, 623] on link "3" at bounding box center [526, 623] width 27 height 27
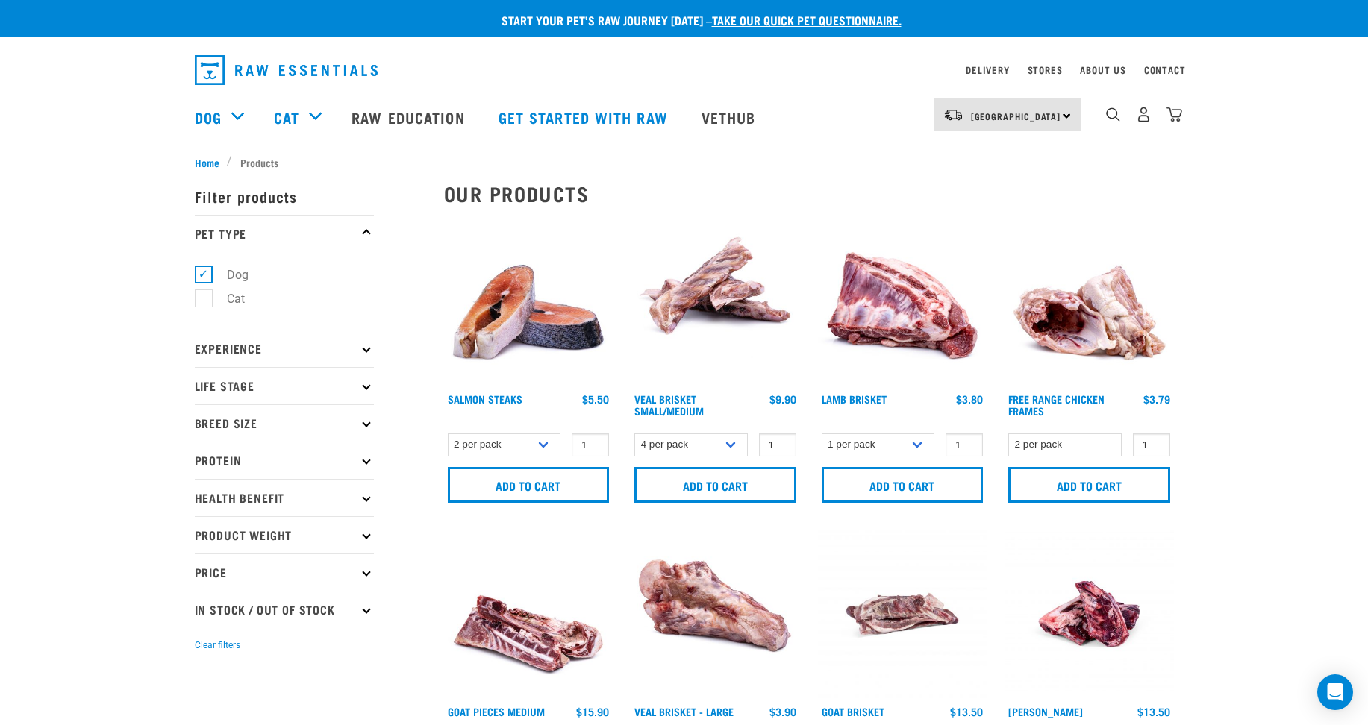
click at [293, 424] on p "Breed Size" at bounding box center [284, 423] width 179 height 37
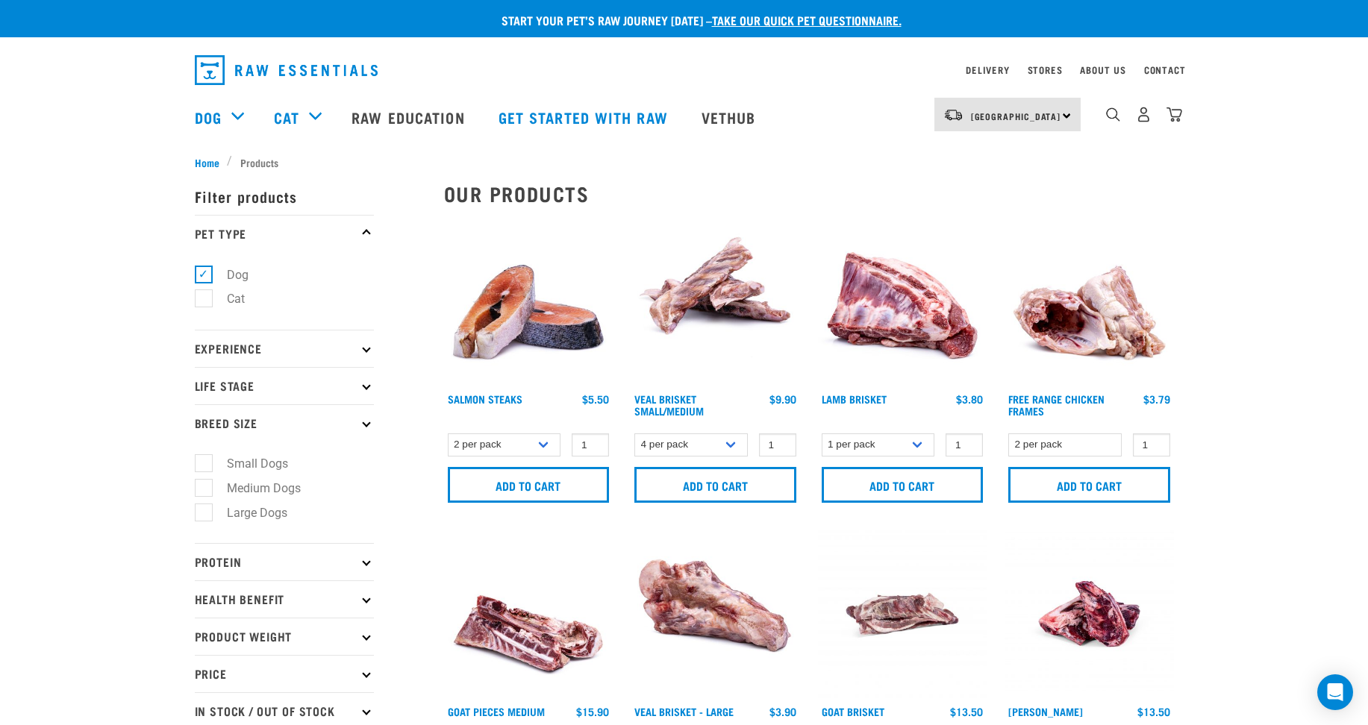
click at [263, 464] on label "Small Dogs" at bounding box center [248, 464] width 91 height 19
click at [204, 464] on input "Small Dogs" at bounding box center [200, 462] width 10 height 10
checkbox input "true"
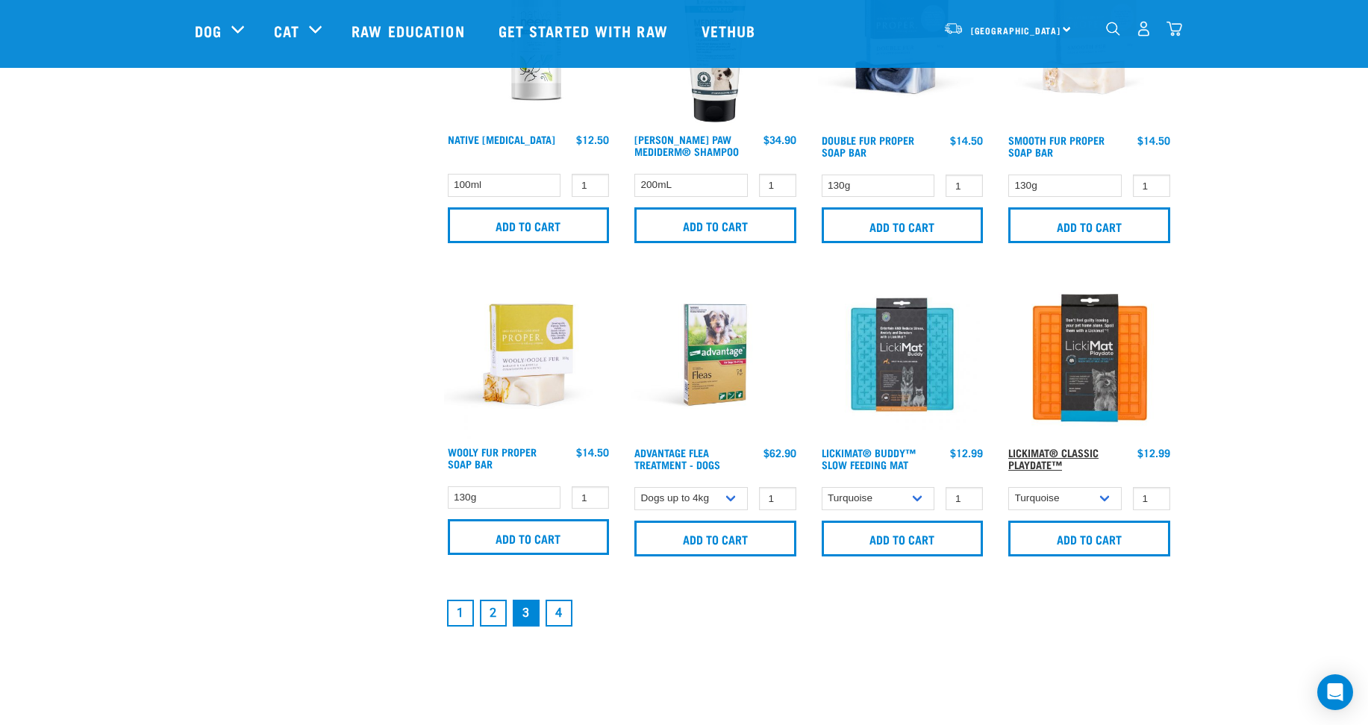
scroll to position [2090, 0]
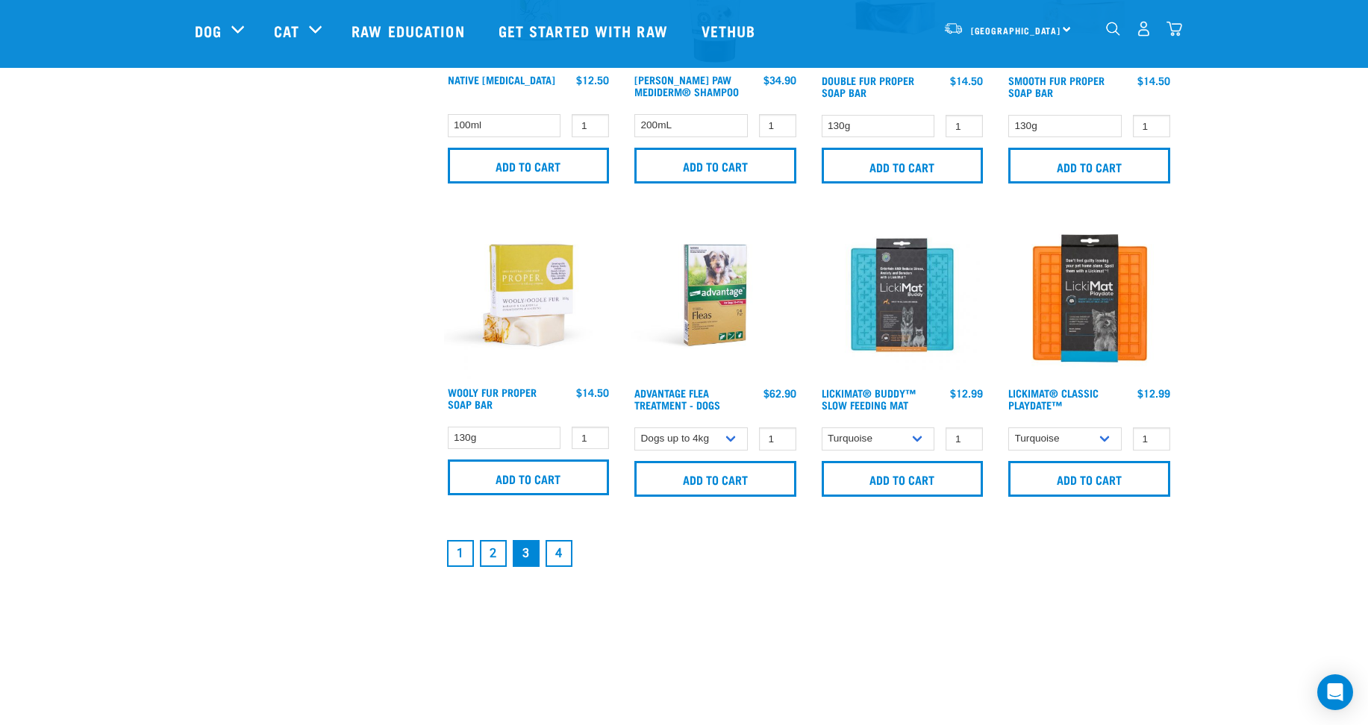
click at [458, 557] on link "1" at bounding box center [460, 553] width 27 height 27
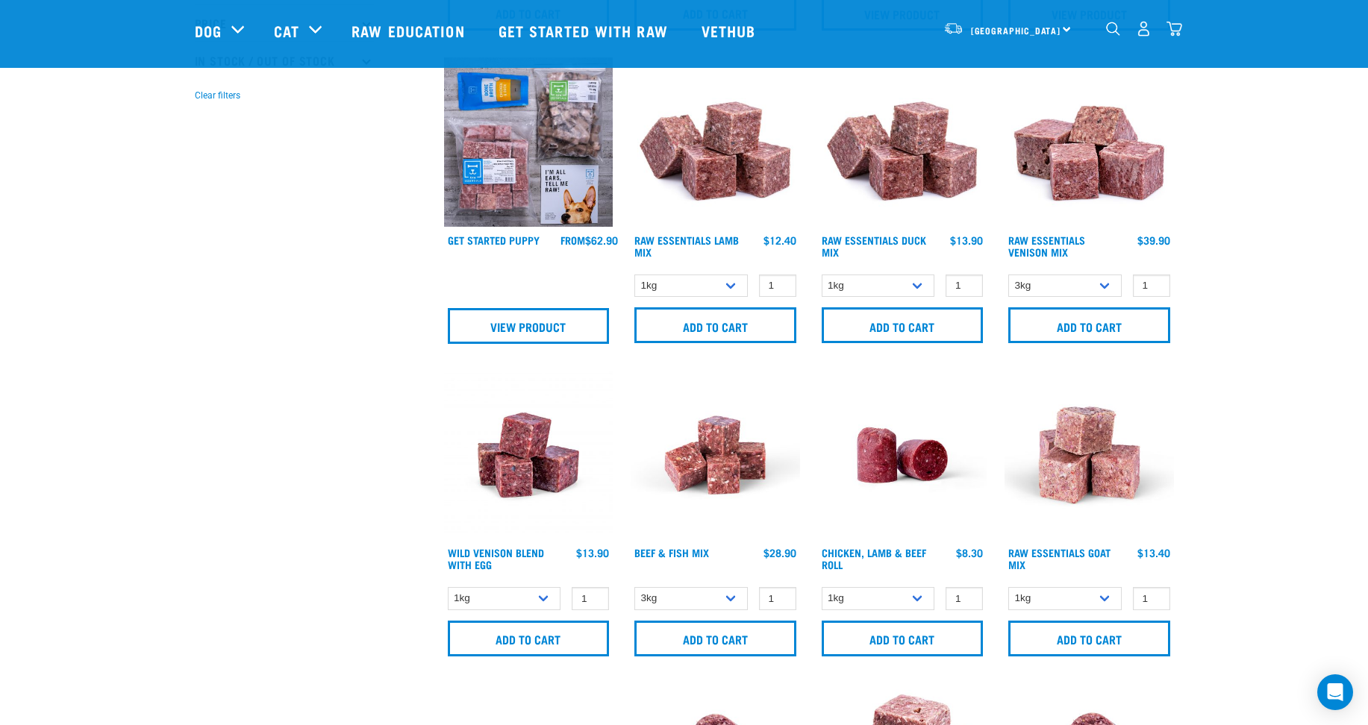
scroll to position [373, 0]
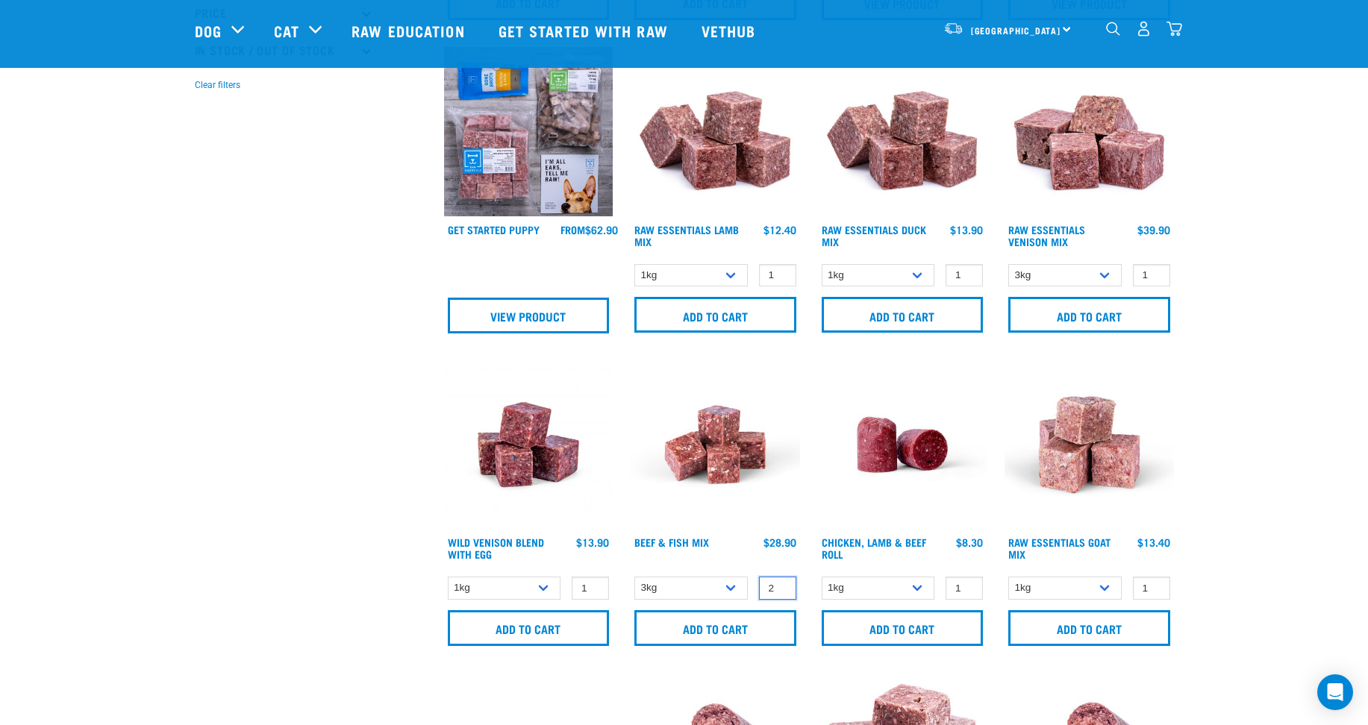
click at [779, 584] on input "2" at bounding box center [777, 588] width 37 height 23
type input "3"
click at [779, 584] on input "3" at bounding box center [777, 588] width 37 height 23
click at [730, 629] on input "Add to cart" at bounding box center [715, 628] width 162 height 36
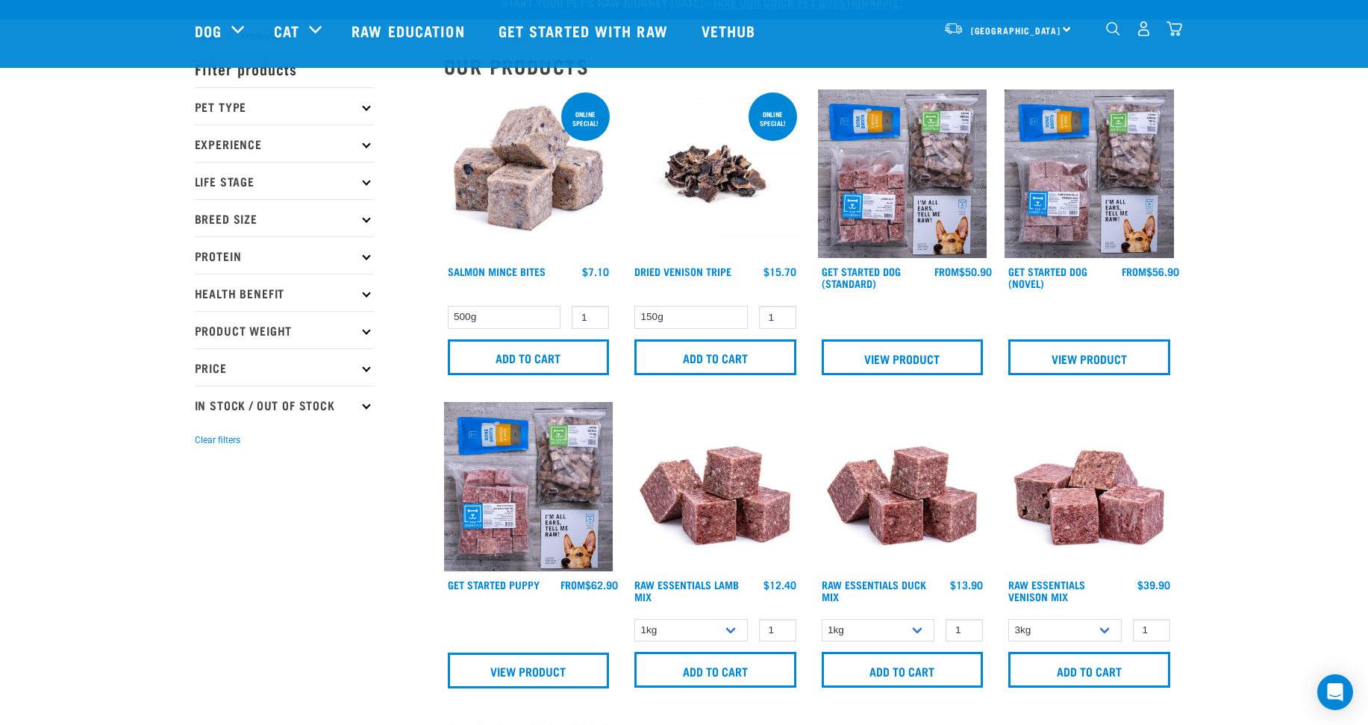
scroll to position [0, 0]
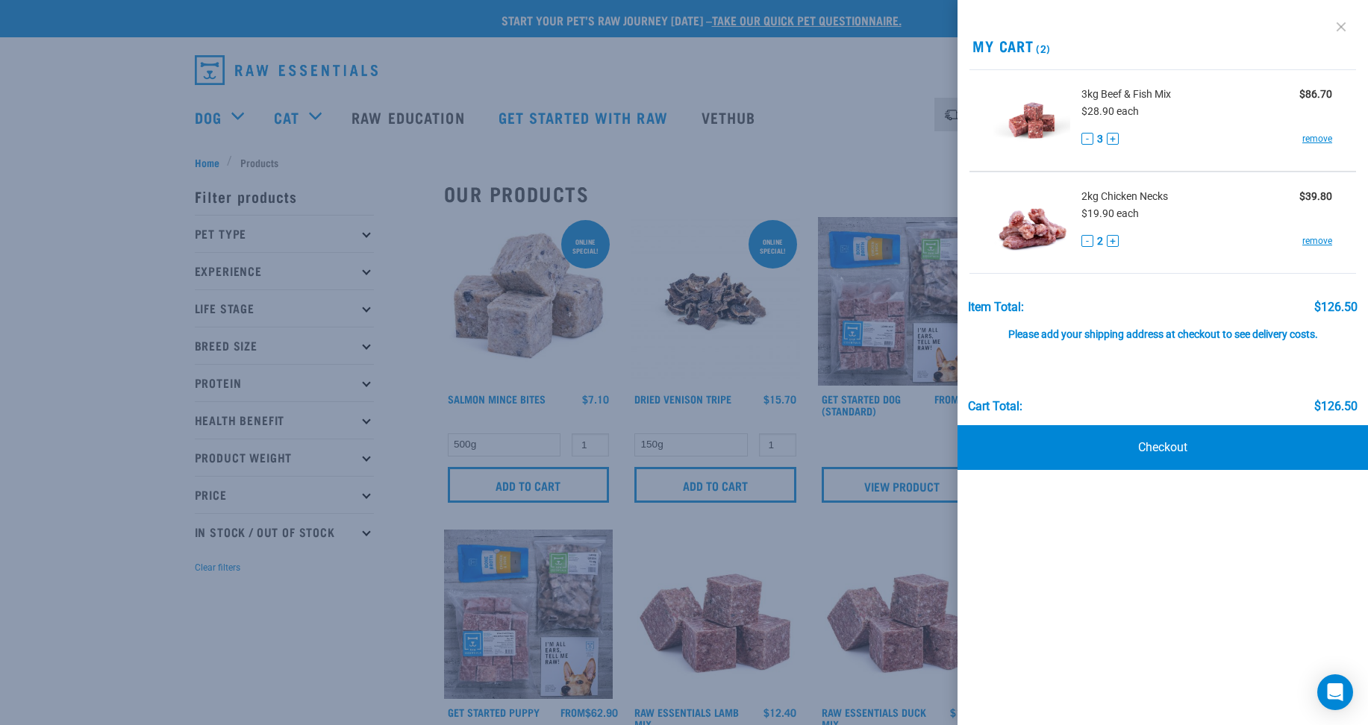
click at [1341, 28] on link at bounding box center [1341, 27] width 24 height 24
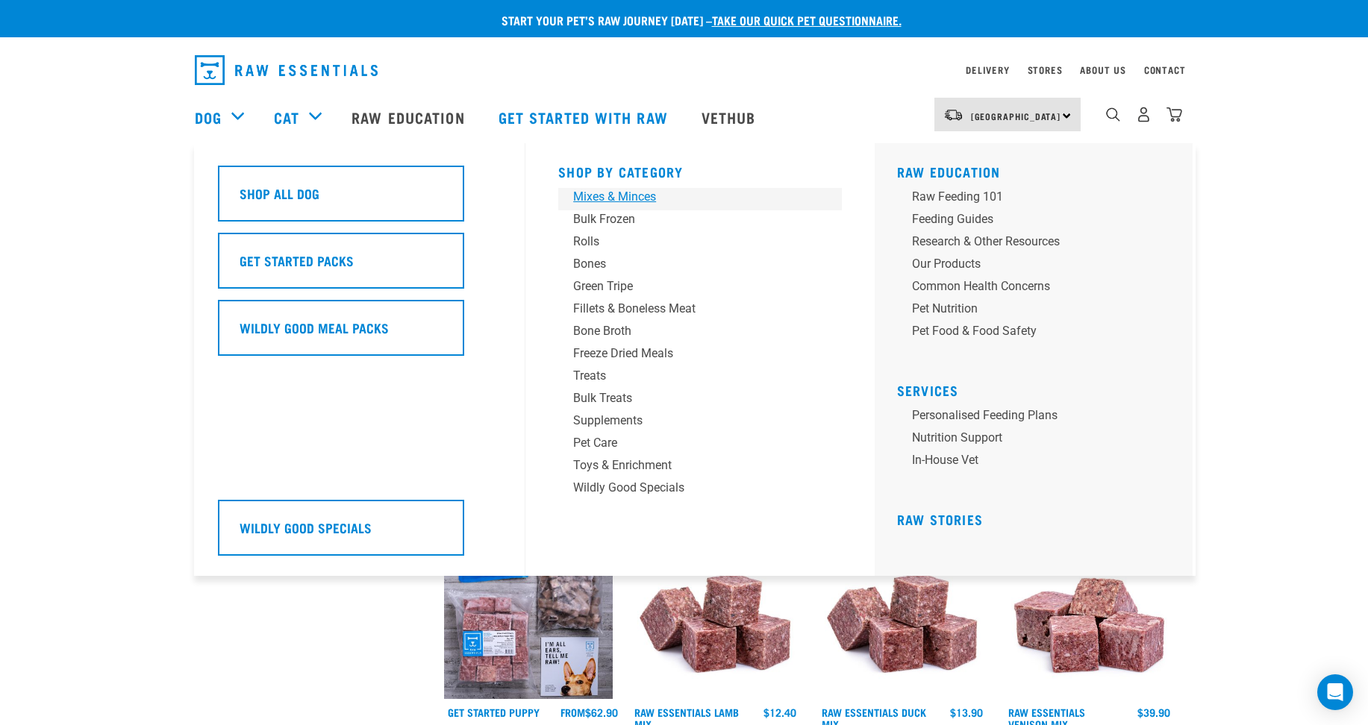
click at [599, 198] on div "Mixes & Minces" at bounding box center [689, 197] width 233 height 18
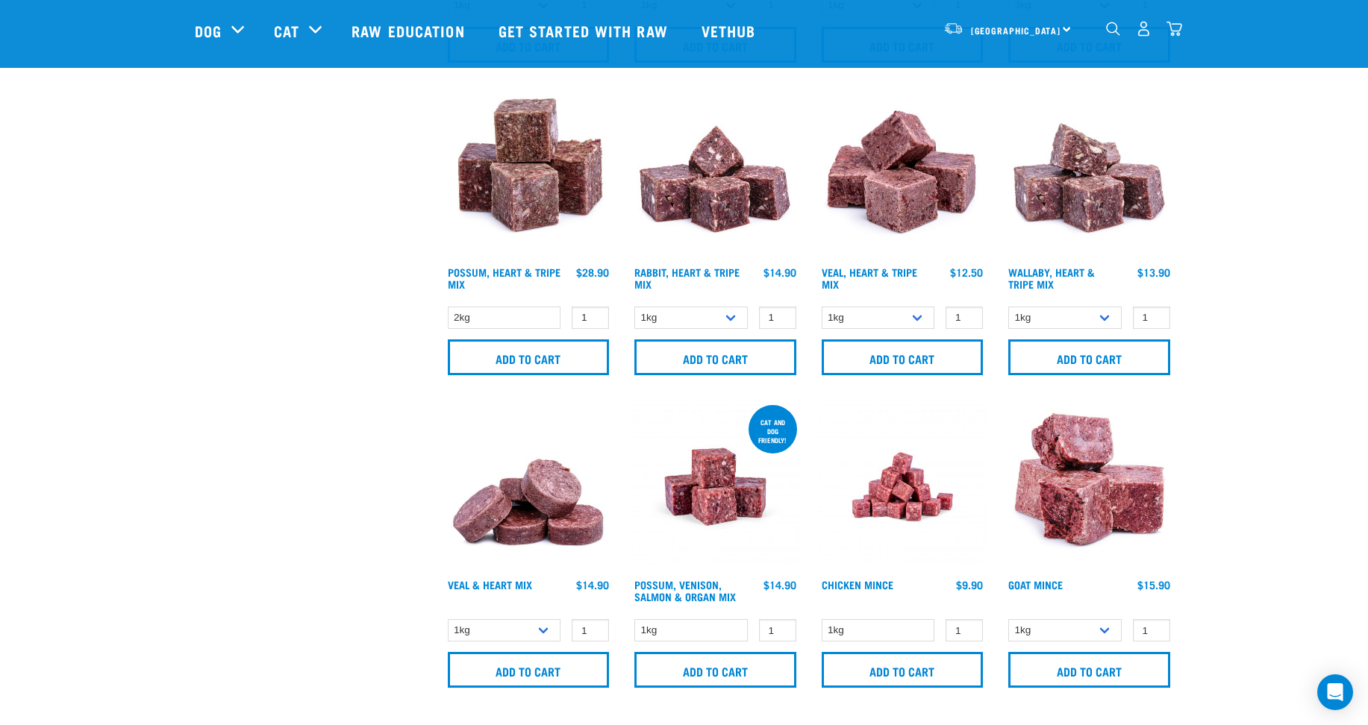
scroll to position [1940, 0]
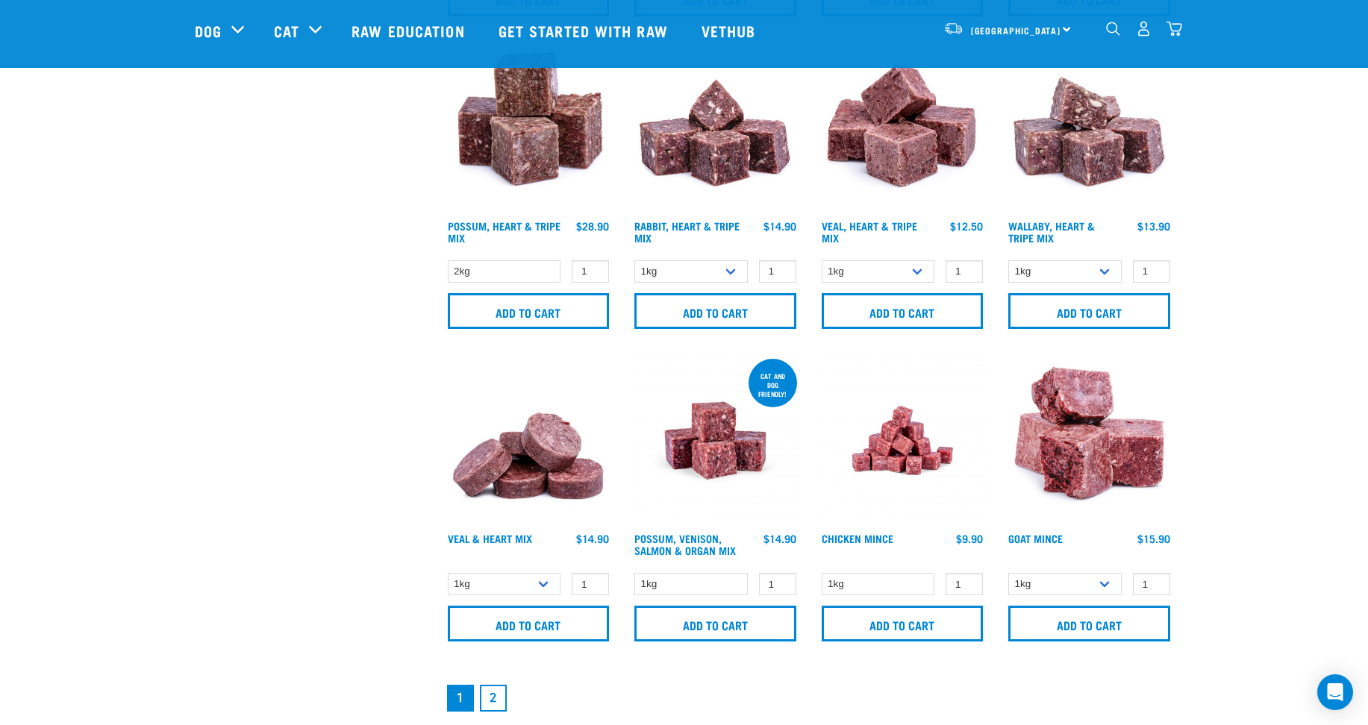
click at [489, 696] on link "2" at bounding box center [493, 698] width 27 height 27
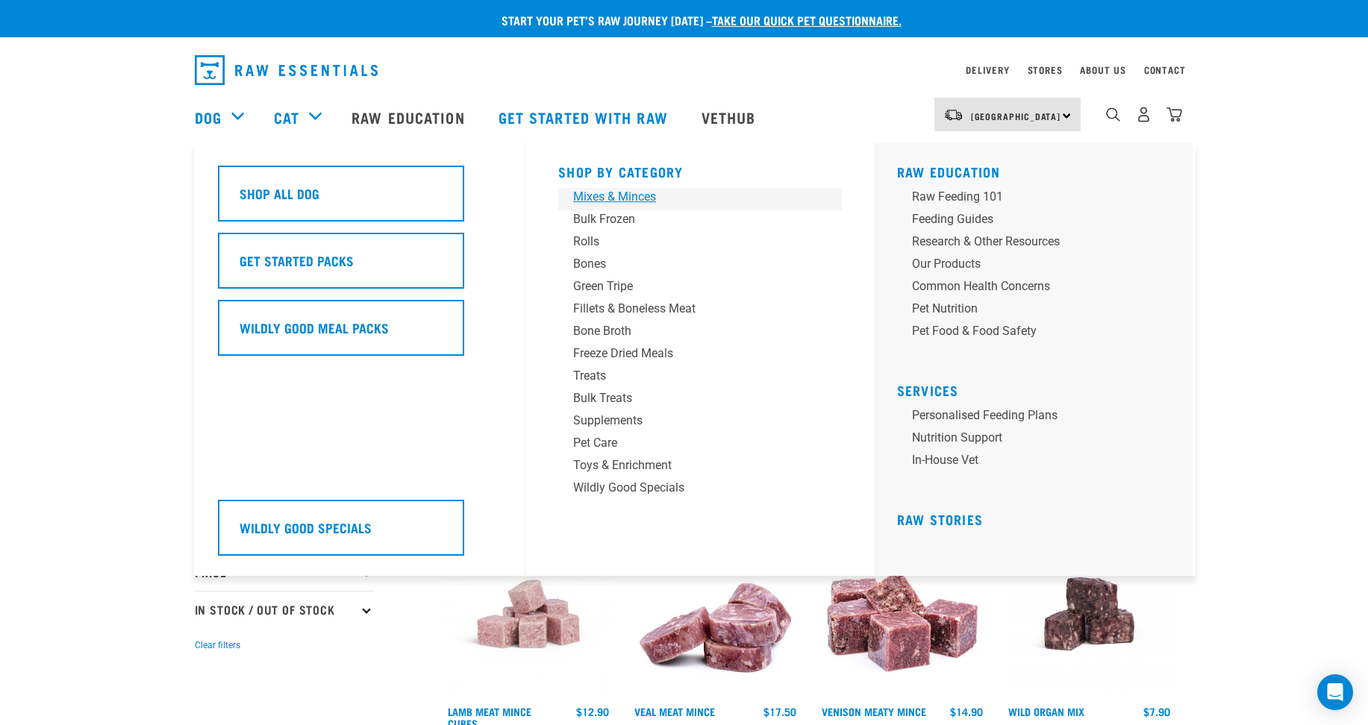
click at [621, 198] on div "Mixes & Minces" at bounding box center [689, 197] width 233 height 18
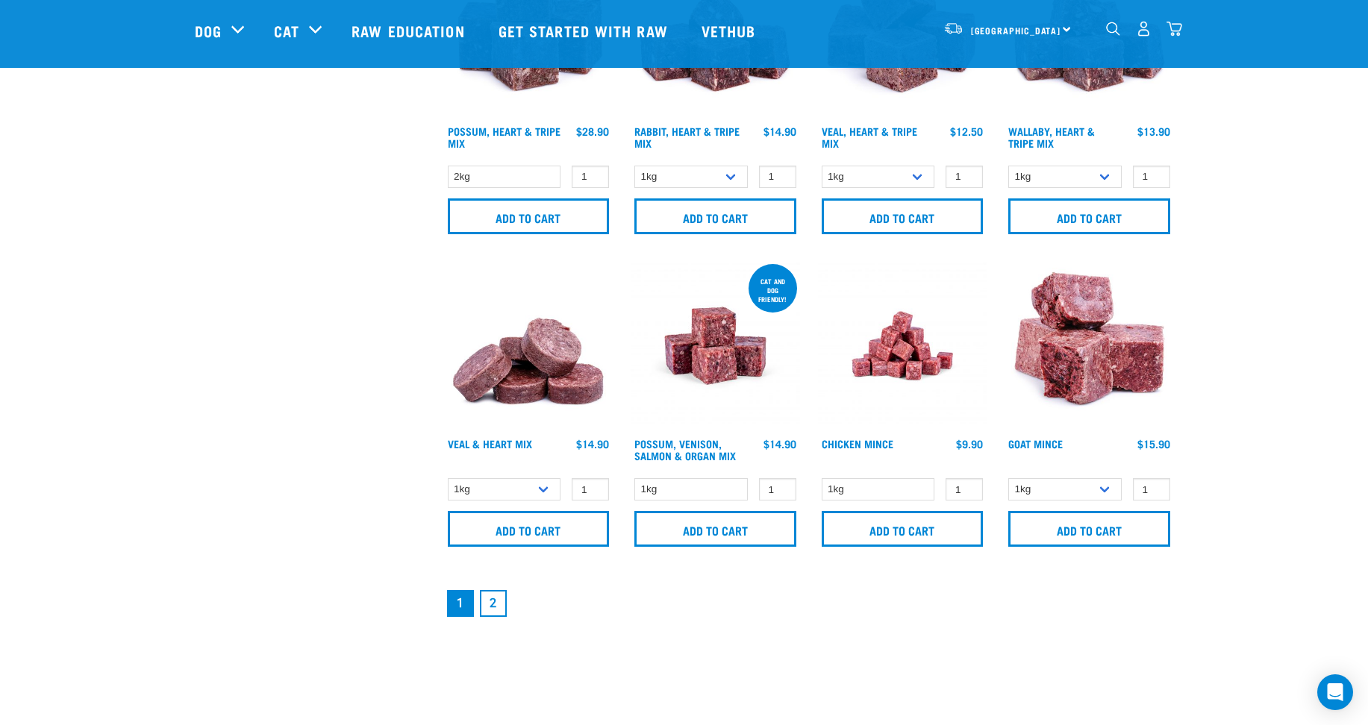
scroll to position [2015, 0]
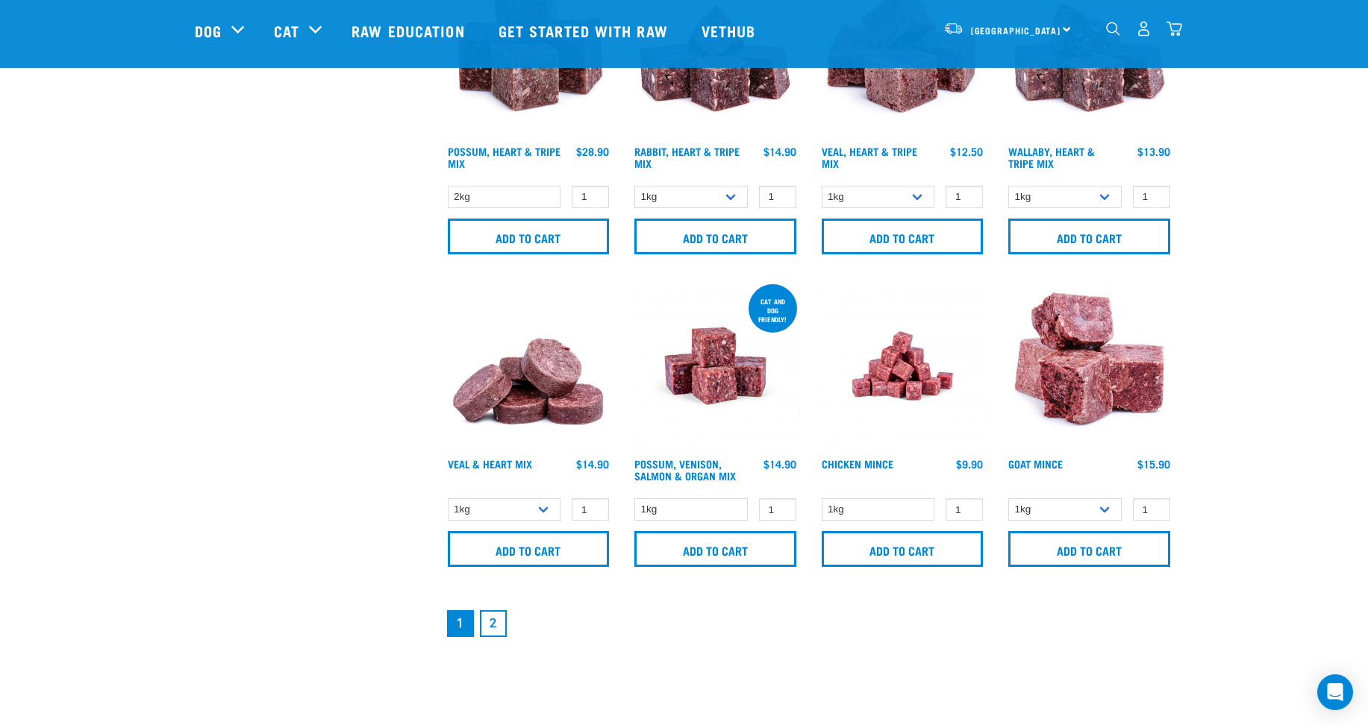
click at [488, 628] on link "2" at bounding box center [493, 623] width 27 height 27
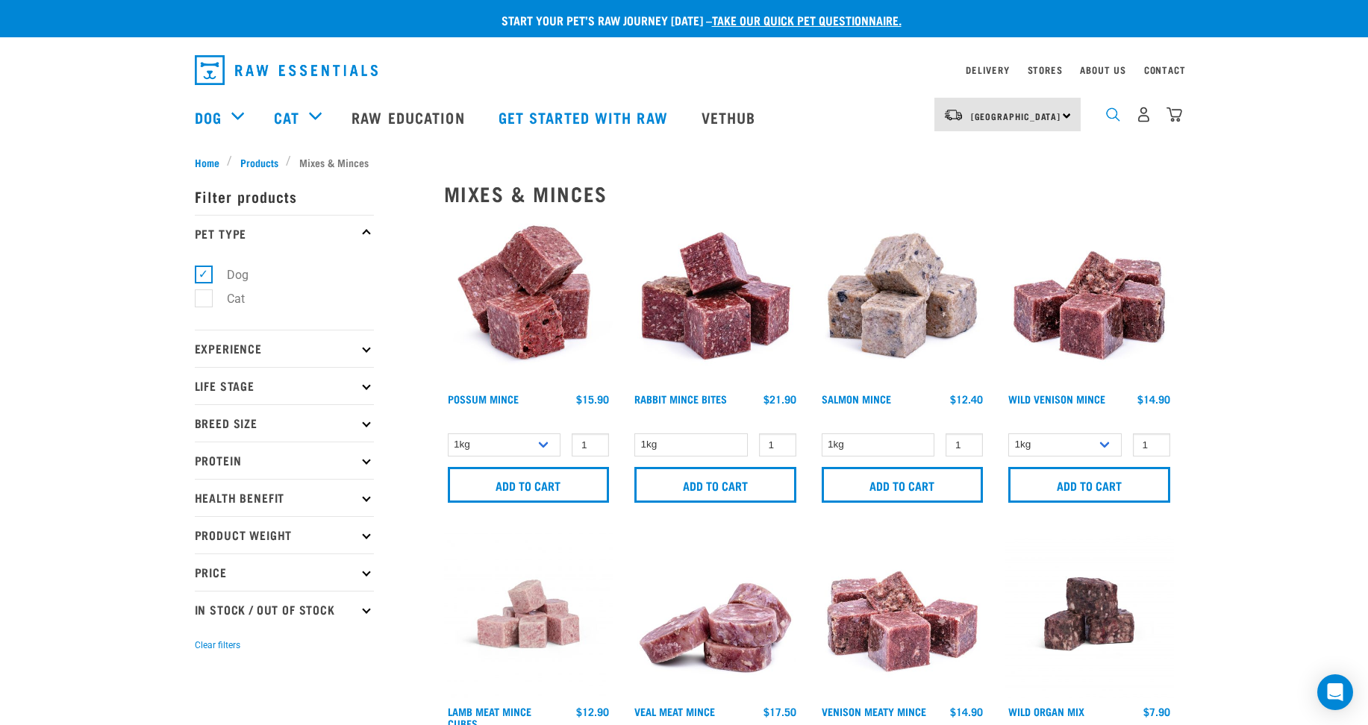
click at [1113, 122] on img "dropdown navigation" at bounding box center [1113, 114] width 14 height 14
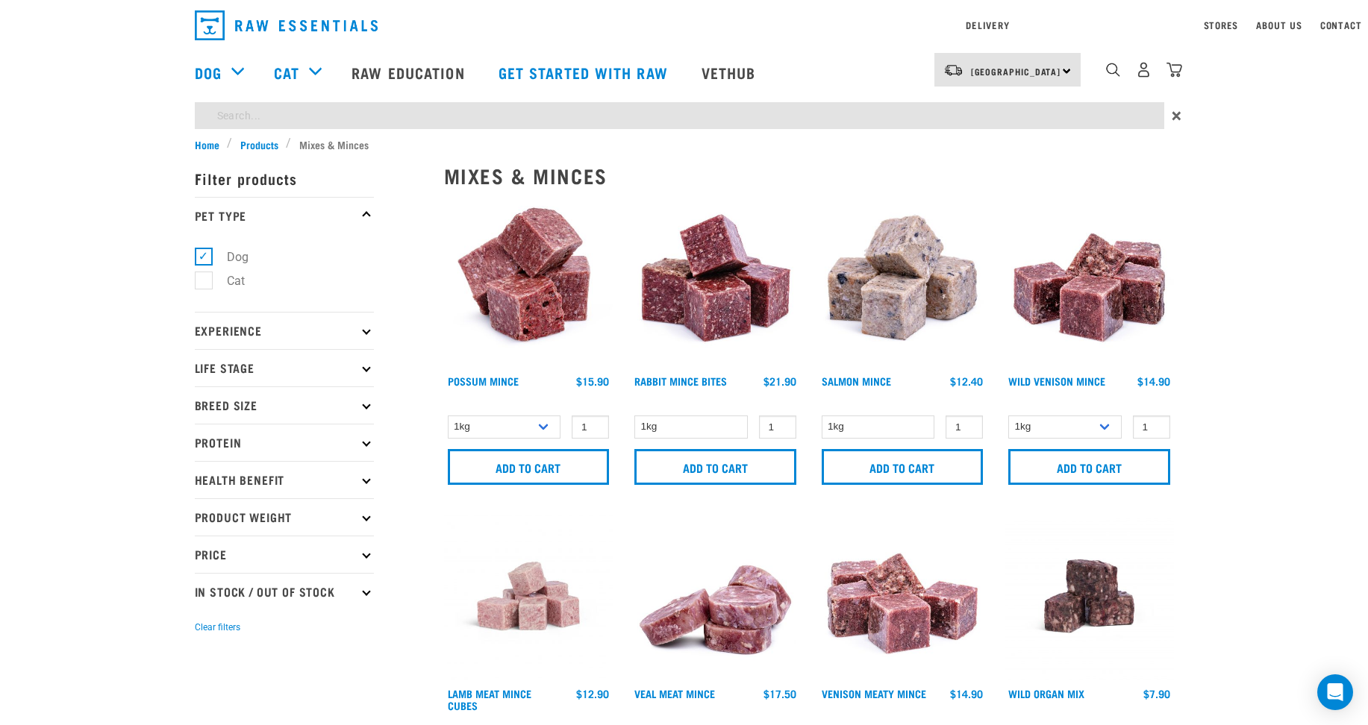
click at [242, 106] on input "search" at bounding box center [679, 115] width 969 height 27
type input "bEEF"
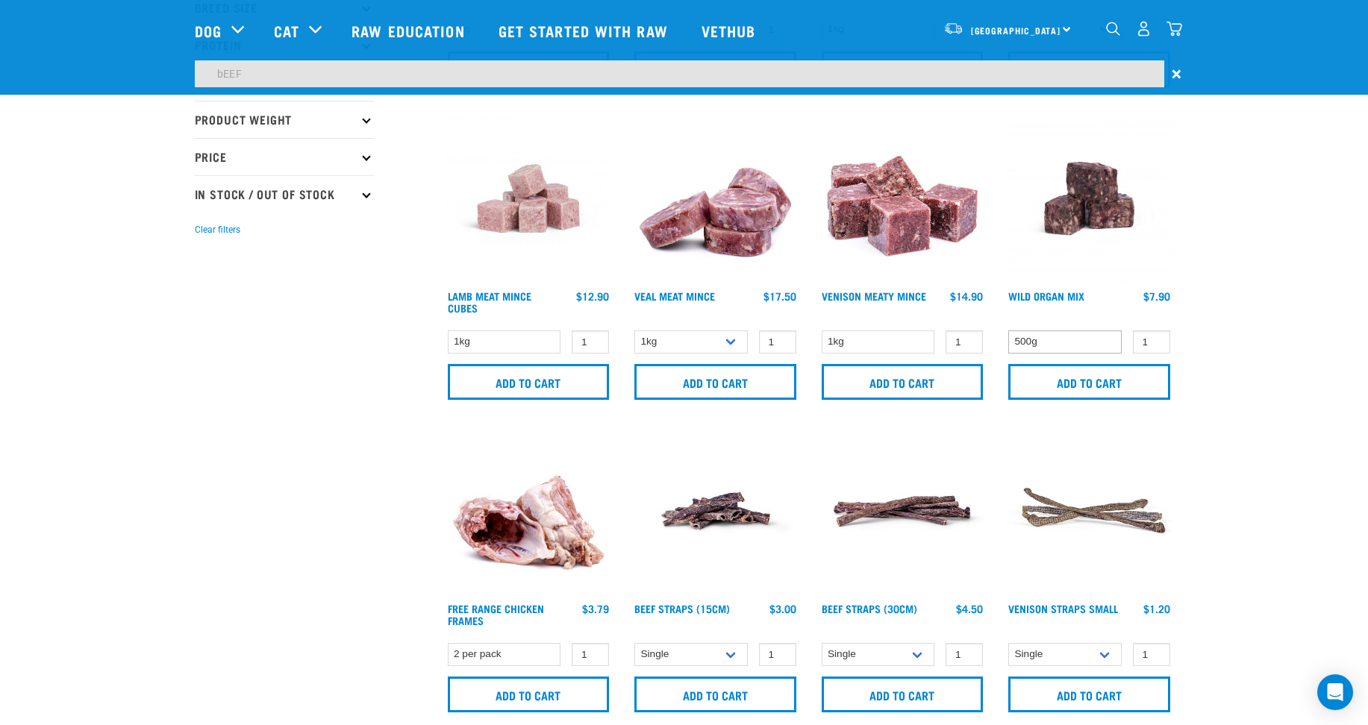
scroll to position [299, 0]
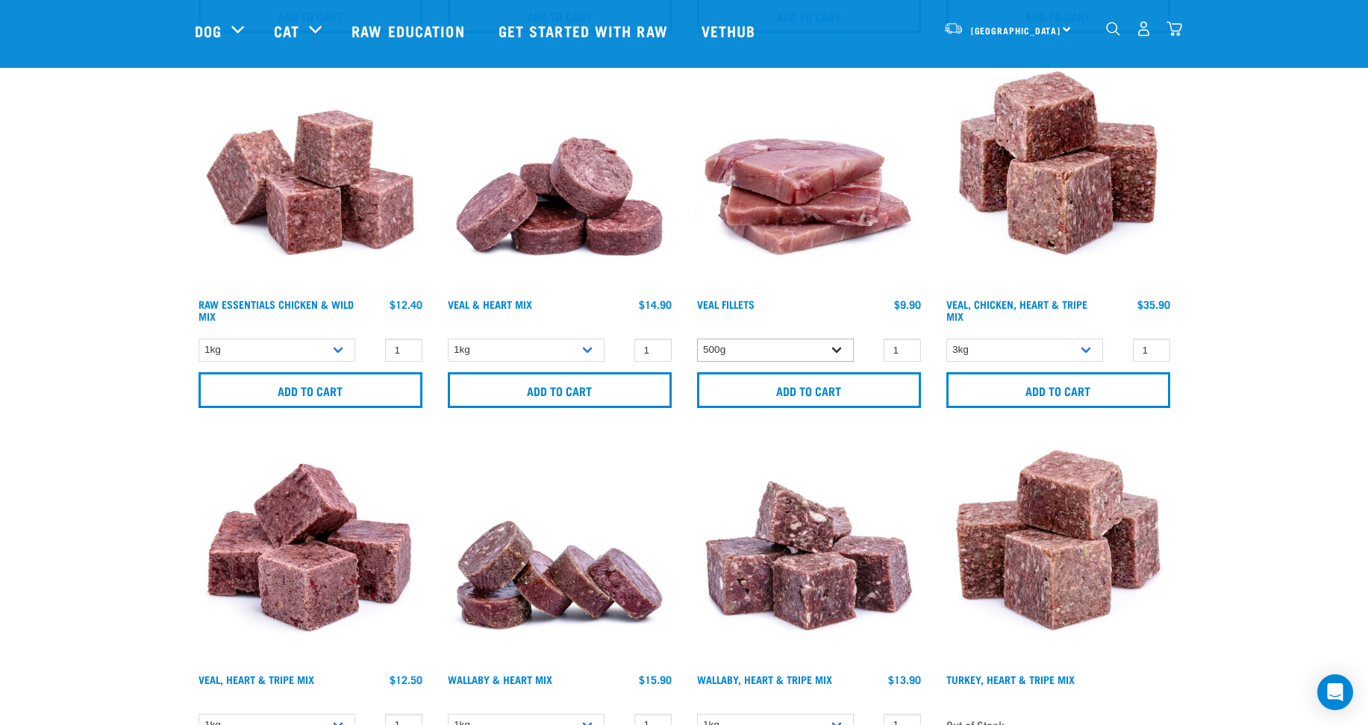
scroll to position [7239, 0]
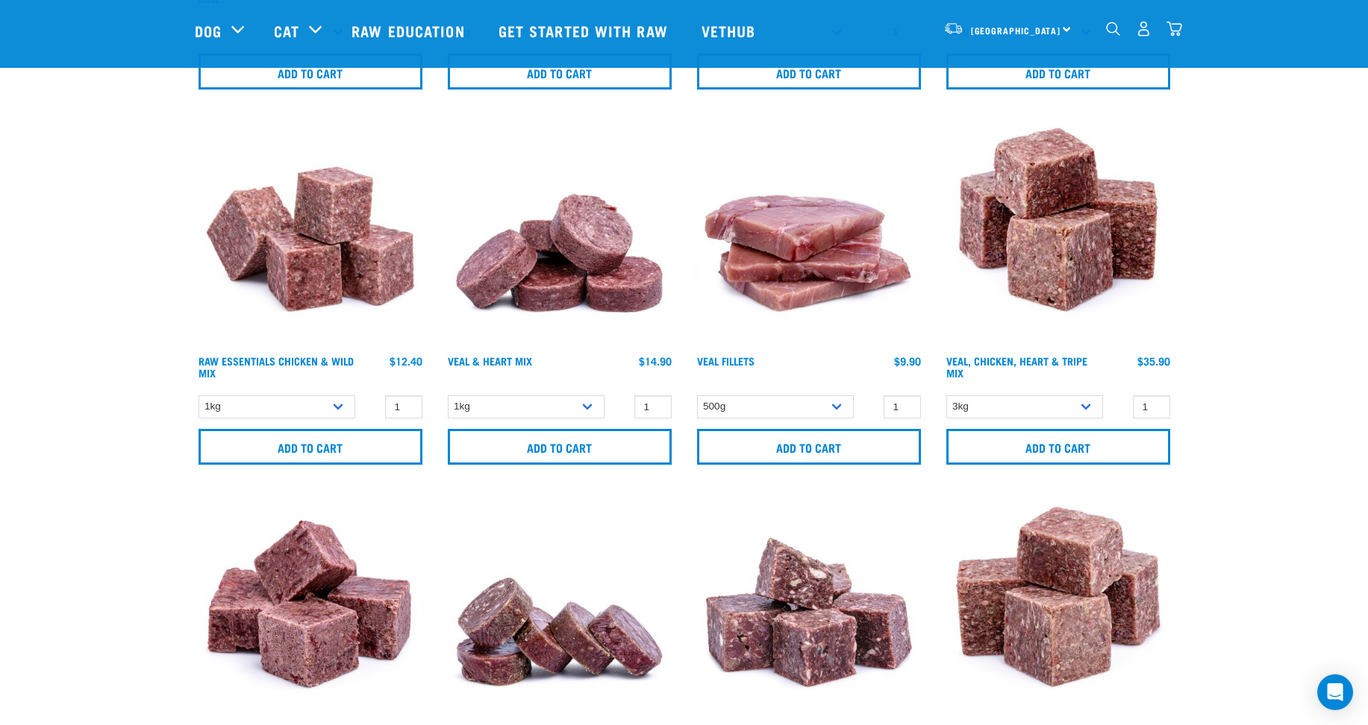
click at [1175, 37] on img "dropdown navigation" at bounding box center [1175, 29] width 16 height 16
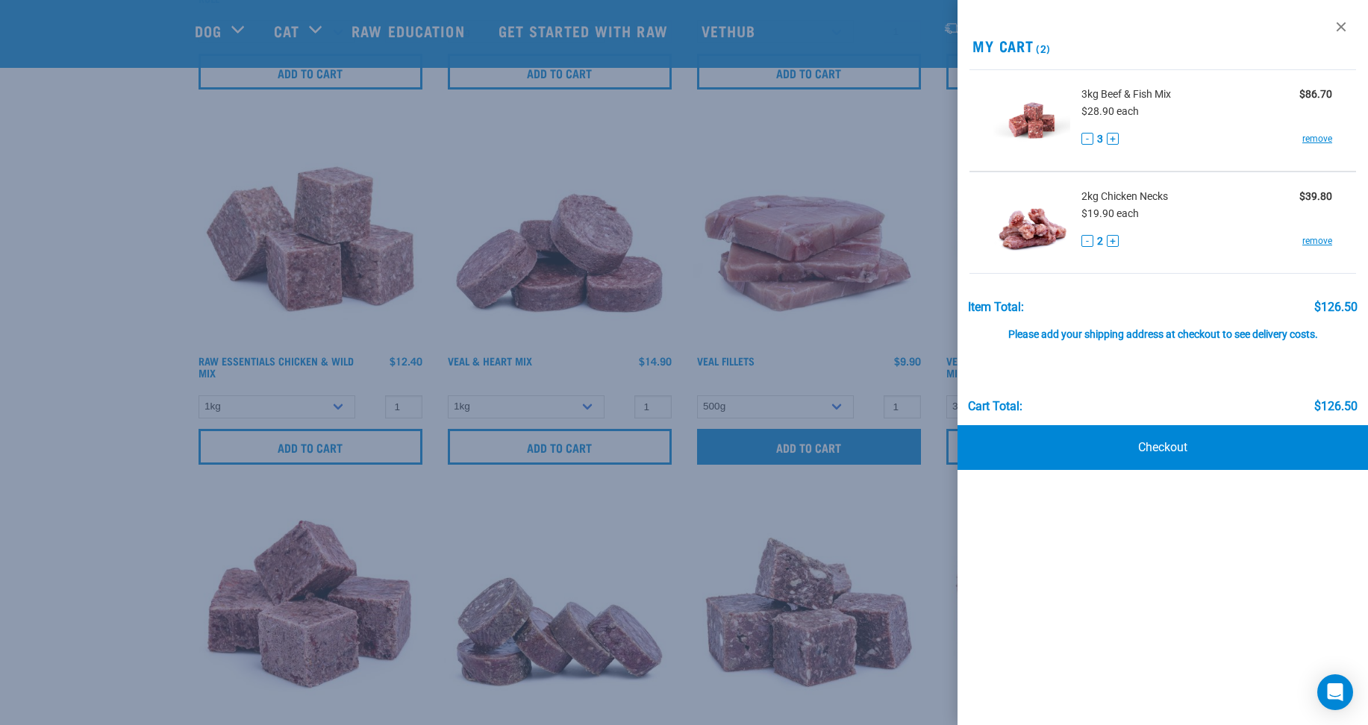
click at [788, 464] on div at bounding box center [684, 362] width 1368 height 725
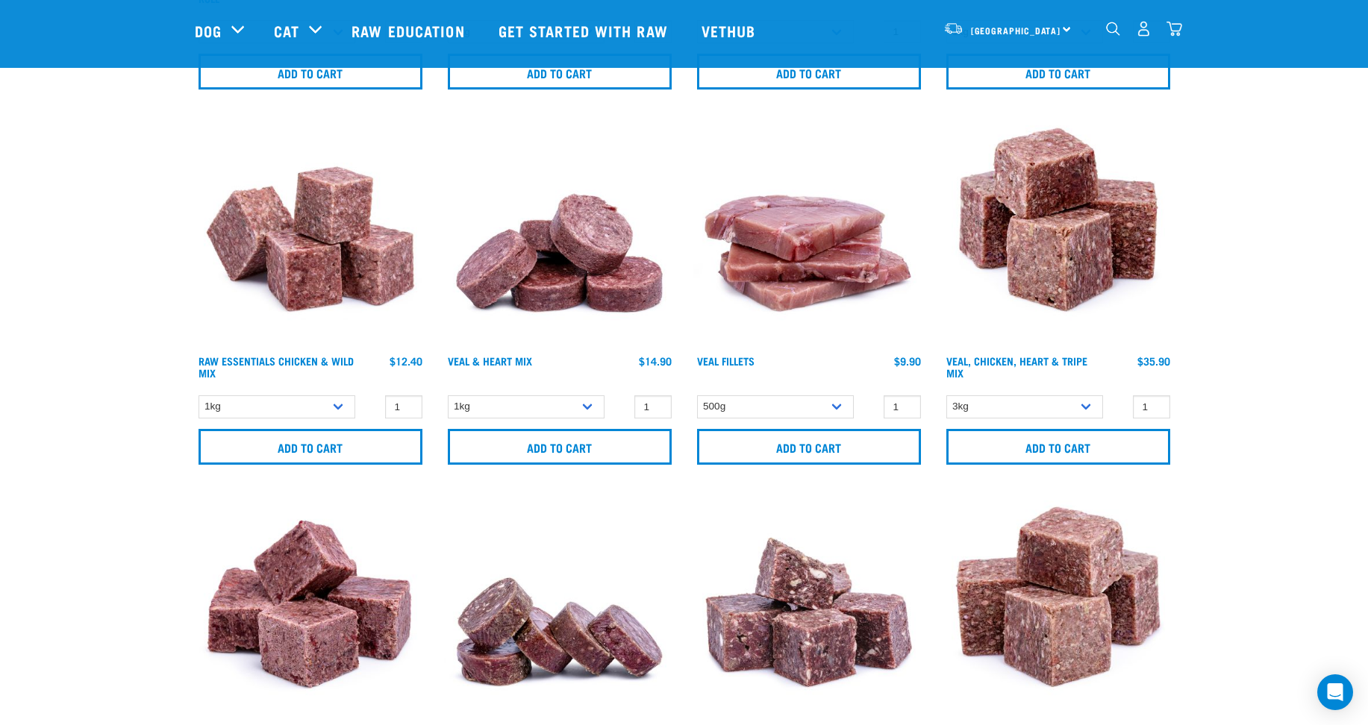
click at [1108, 33] on img "dropdown navigation" at bounding box center [1113, 29] width 14 height 14
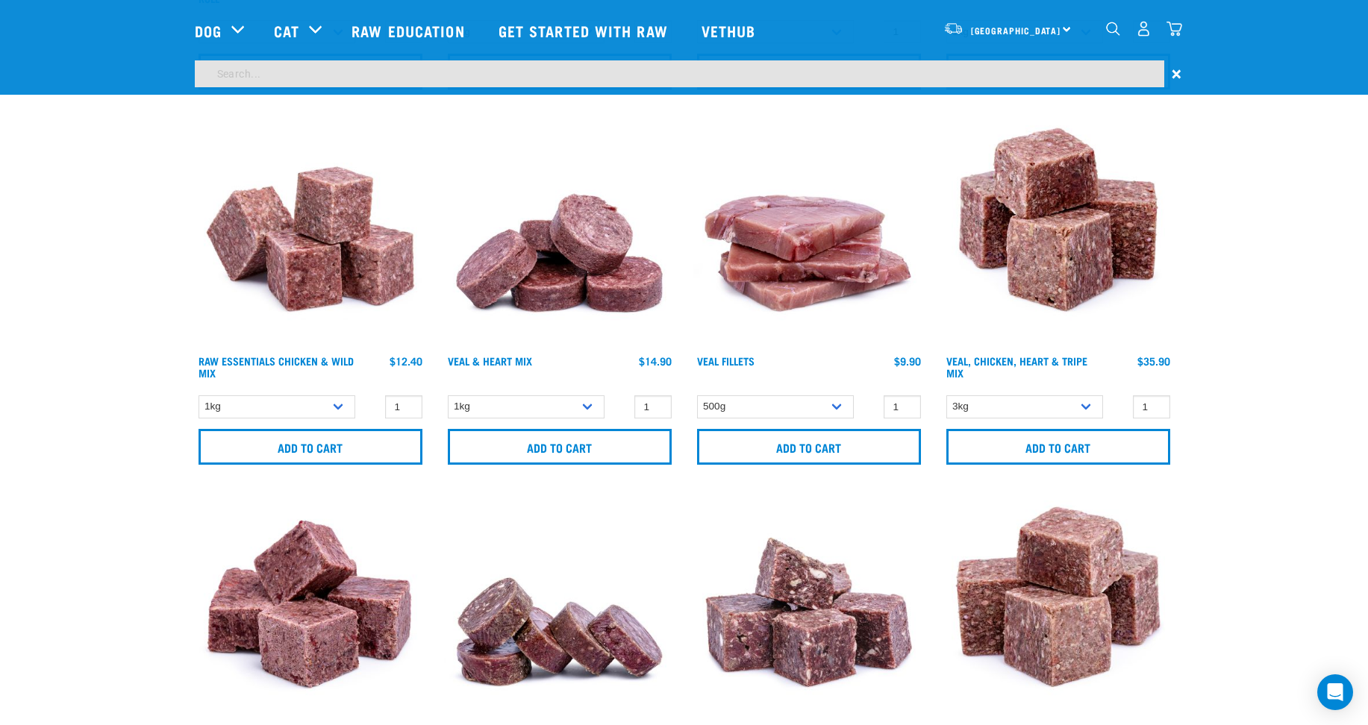
scroll to position [7195, 0]
click at [339, 78] on input "search" at bounding box center [679, 73] width 969 height 27
type input "bEEF cUBE"
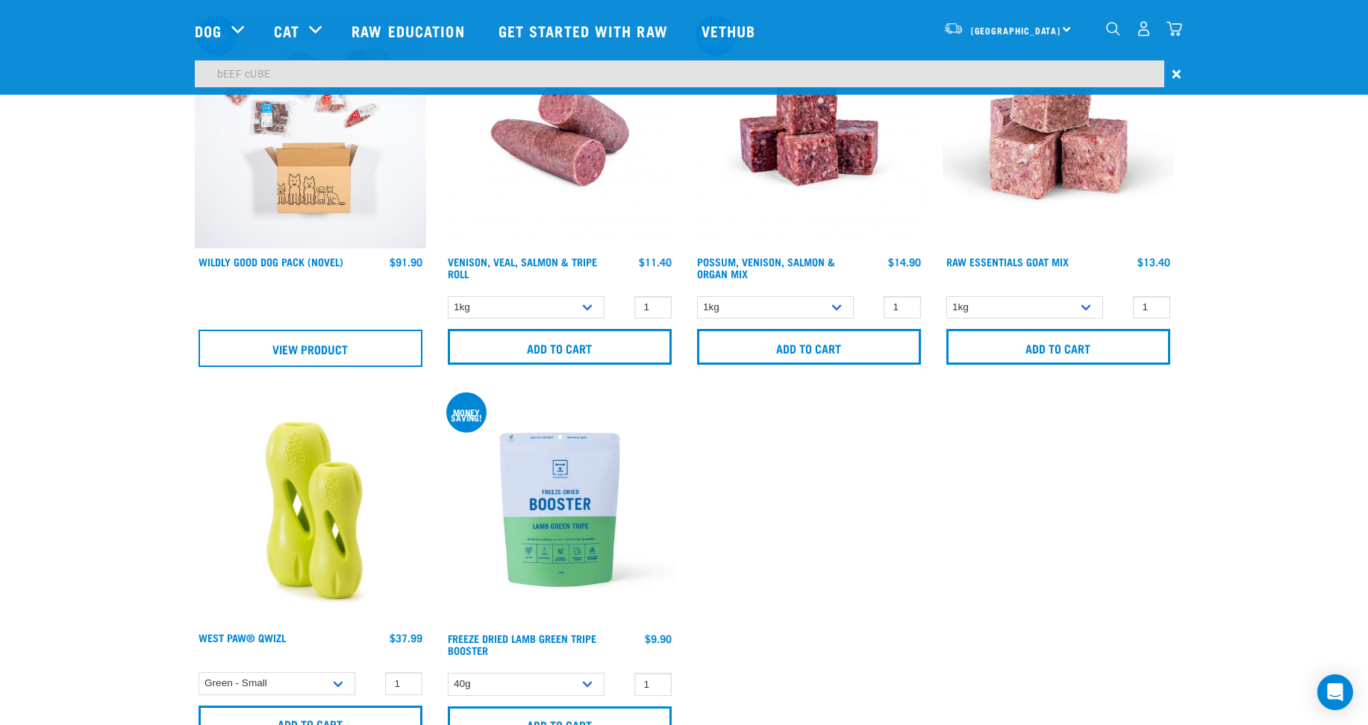
scroll to position [9383, 0]
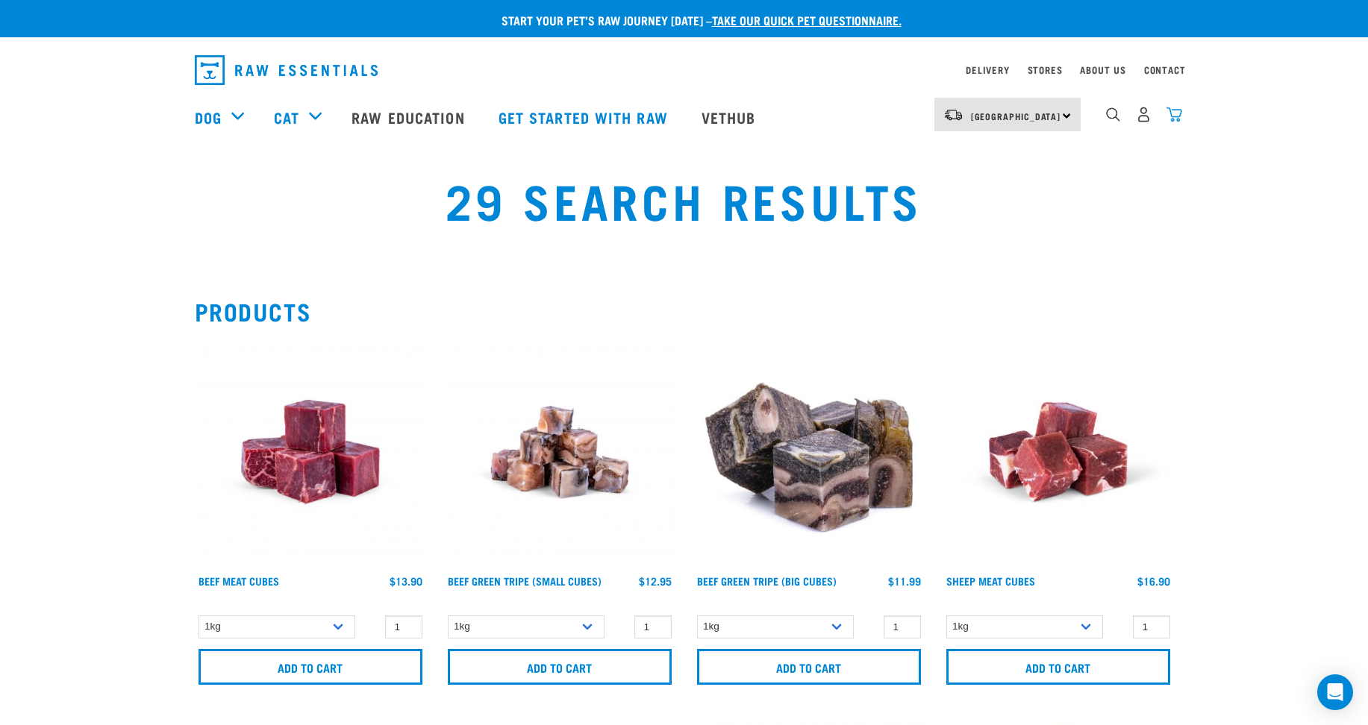
click at [1178, 119] on img "dropdown navigation" at bounding box center [1175, 115] width 16 height 16
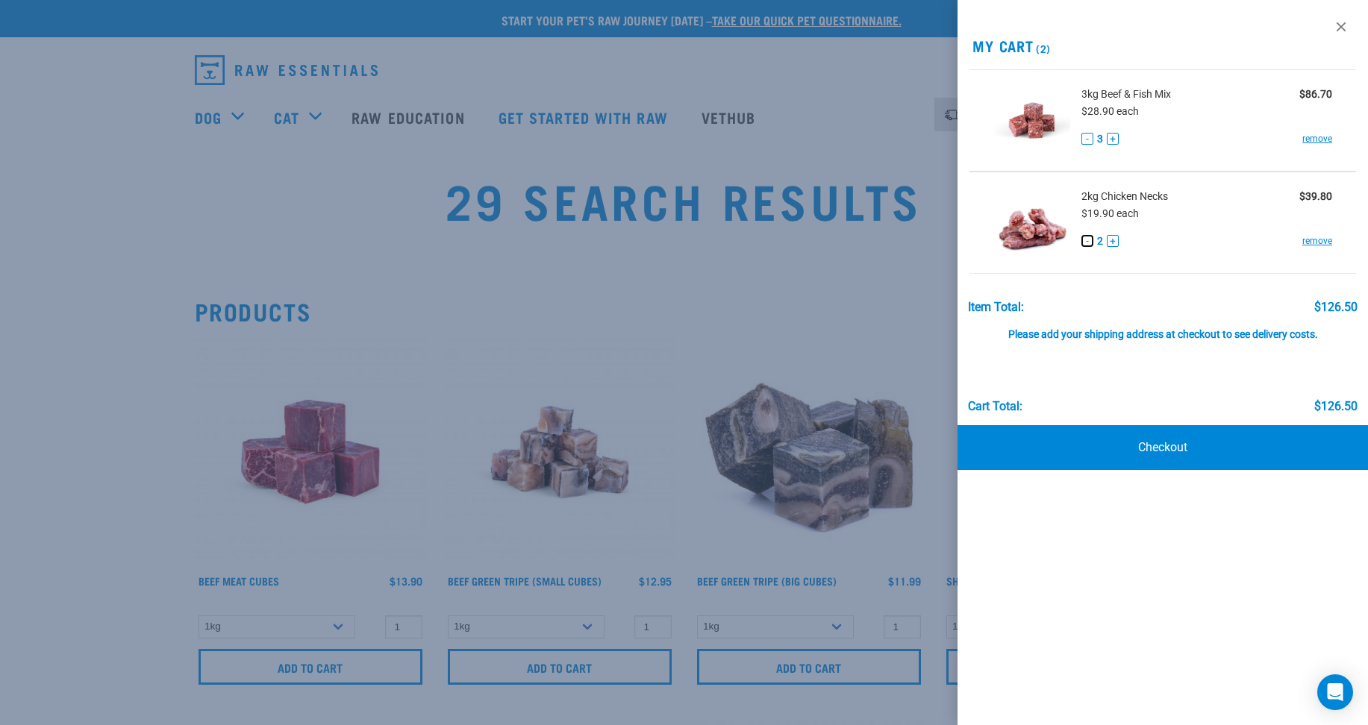
click at [1085, 238] on button "-" at bounding box center [1087, 241] width 12 height 12
click at [1087, 241] on button "-" at bounding box center [1087, 241] width 12 height 12
click at [1317, 237] on link "remove" at bounding box center [1317, 240] width 30 height 13
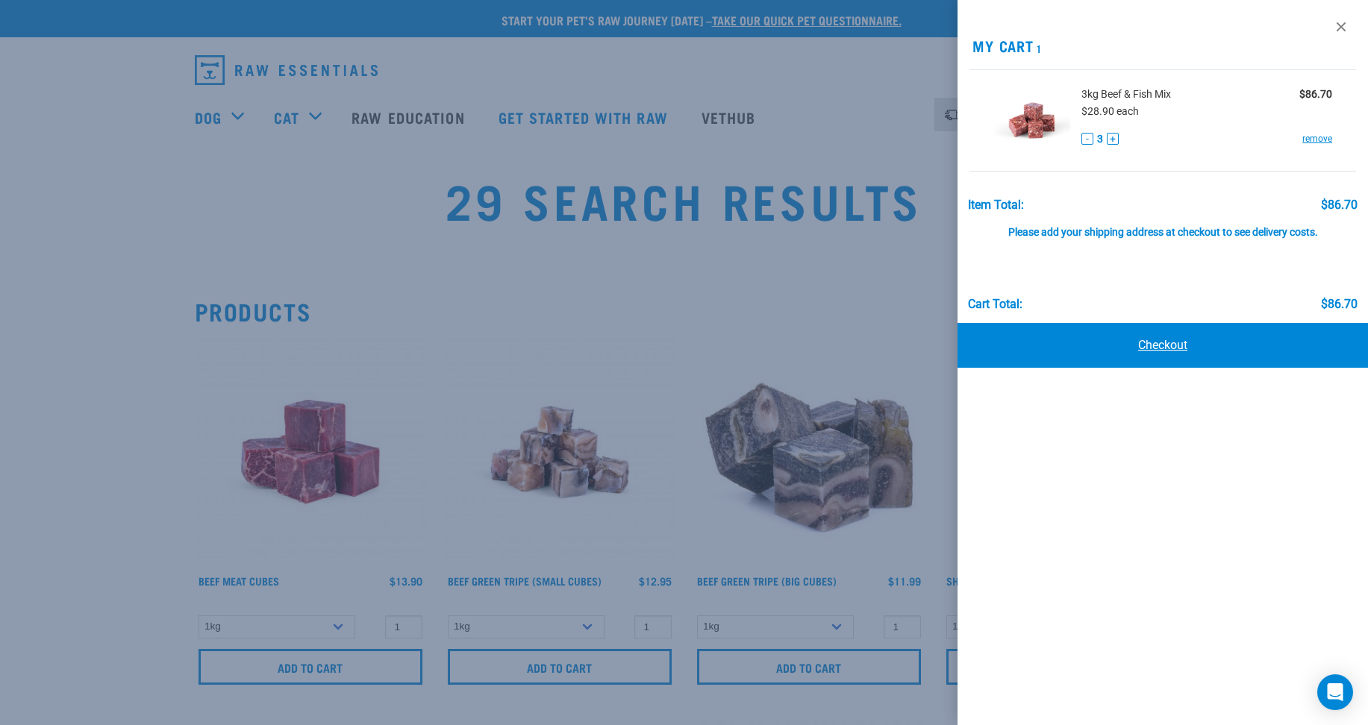
click at [1199, 345] on link "Checkout" at bounding box center [1163, 345] width 410 height 45
